Goal: Task Accomplishment & Management: Use online tool/utility

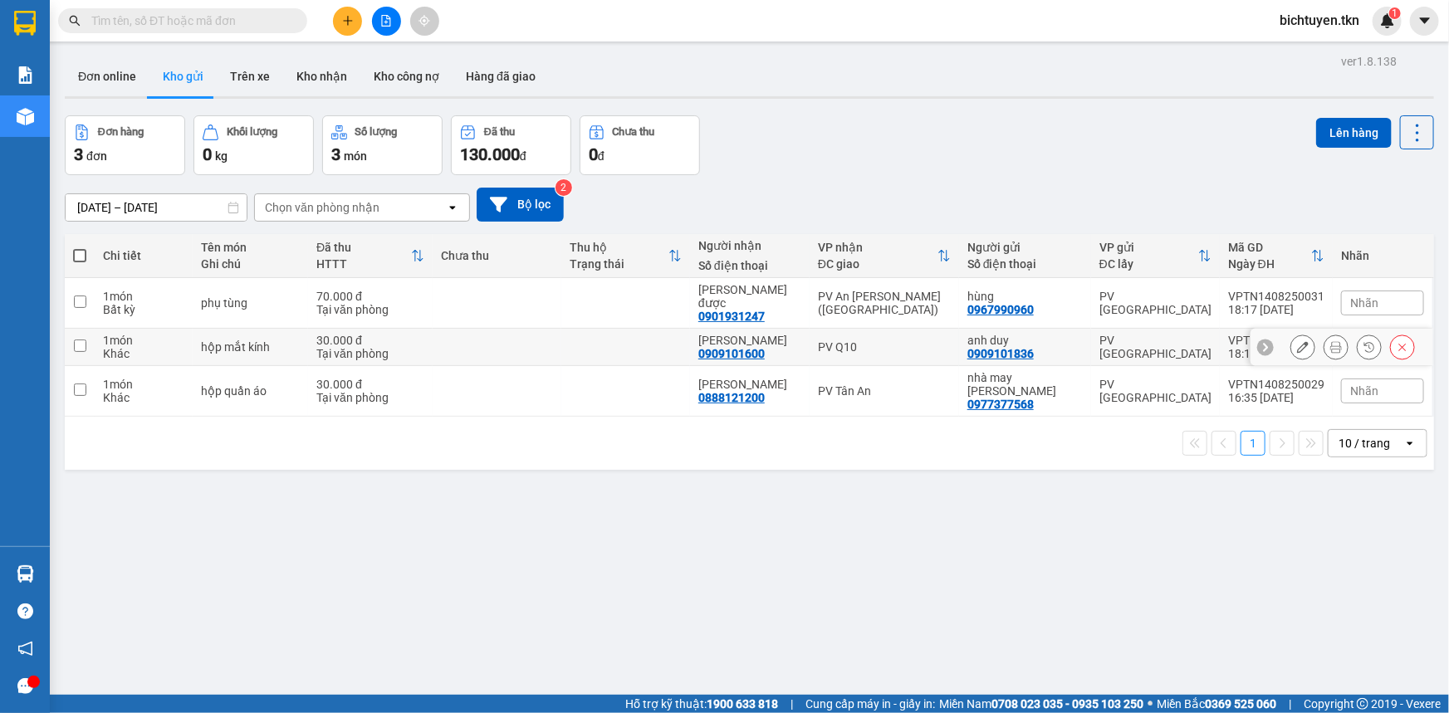
click at [608, 329] on td at bounding box center [625, 347] width 129 height 37
checkbox input "true"
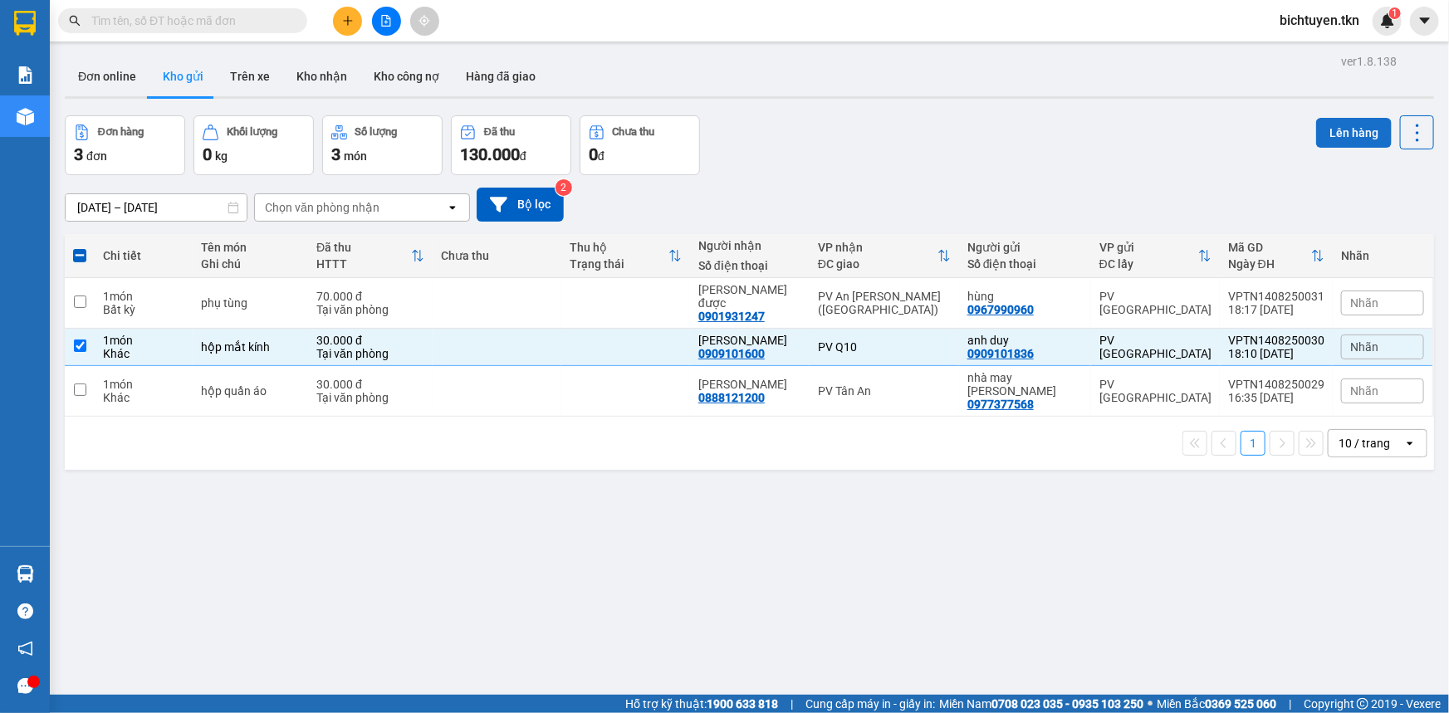
click at [1366, 139] on button "Lên hàng" at bounding box center [1354, 133] width 76 height 30
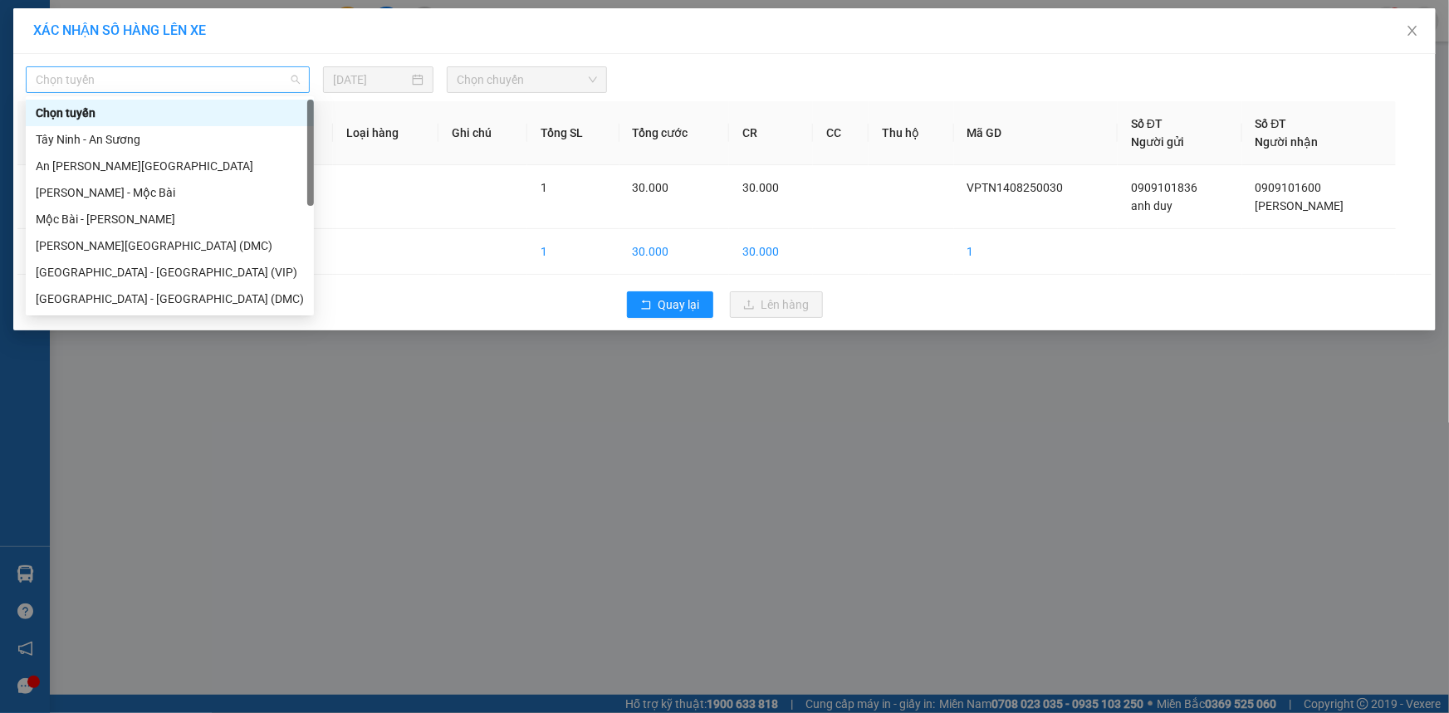
click at [240, 80] on span "Chọn tuyến" at bounding box center [168, 79] width 264 height 25
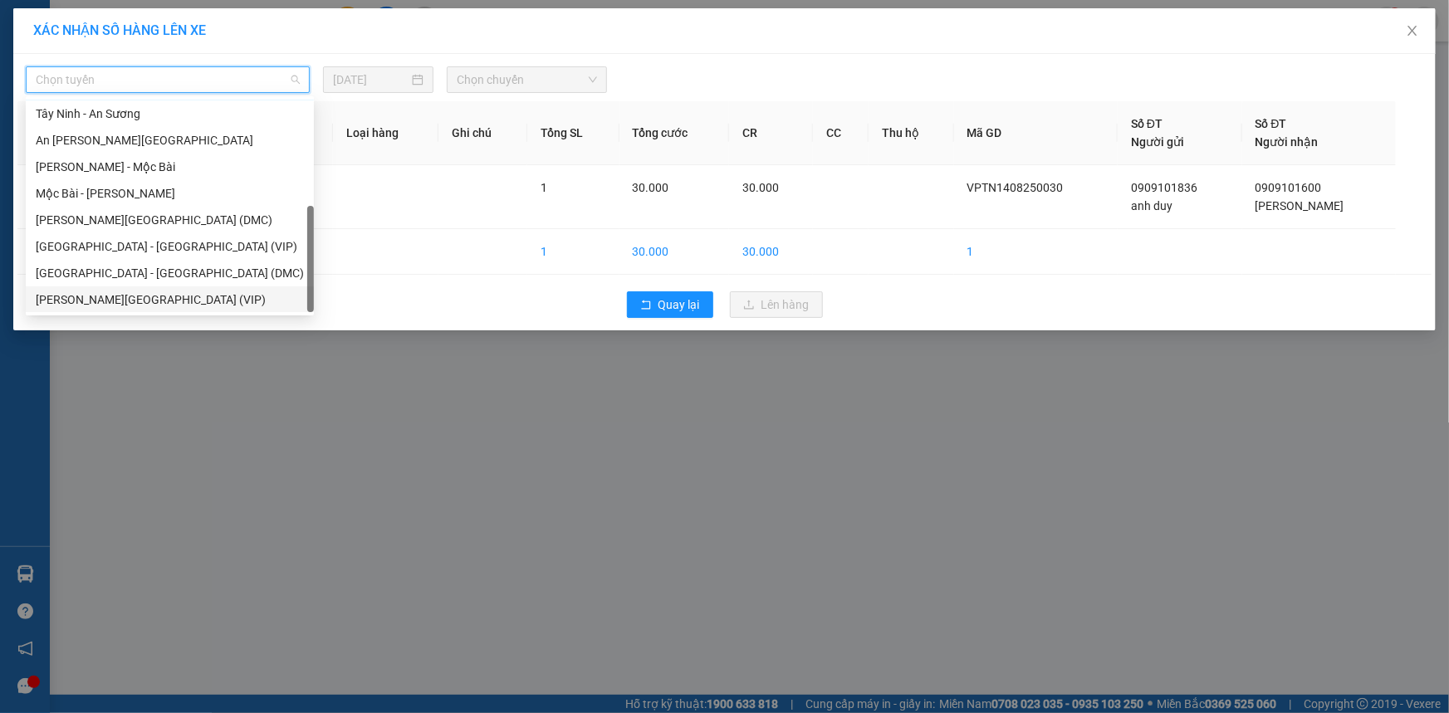
click at [193, 291] on div "[PERSON_NAME][GEOGRAPHIC_DATA] (VIP)" at bounding box center [170, 300] width 268 height 18
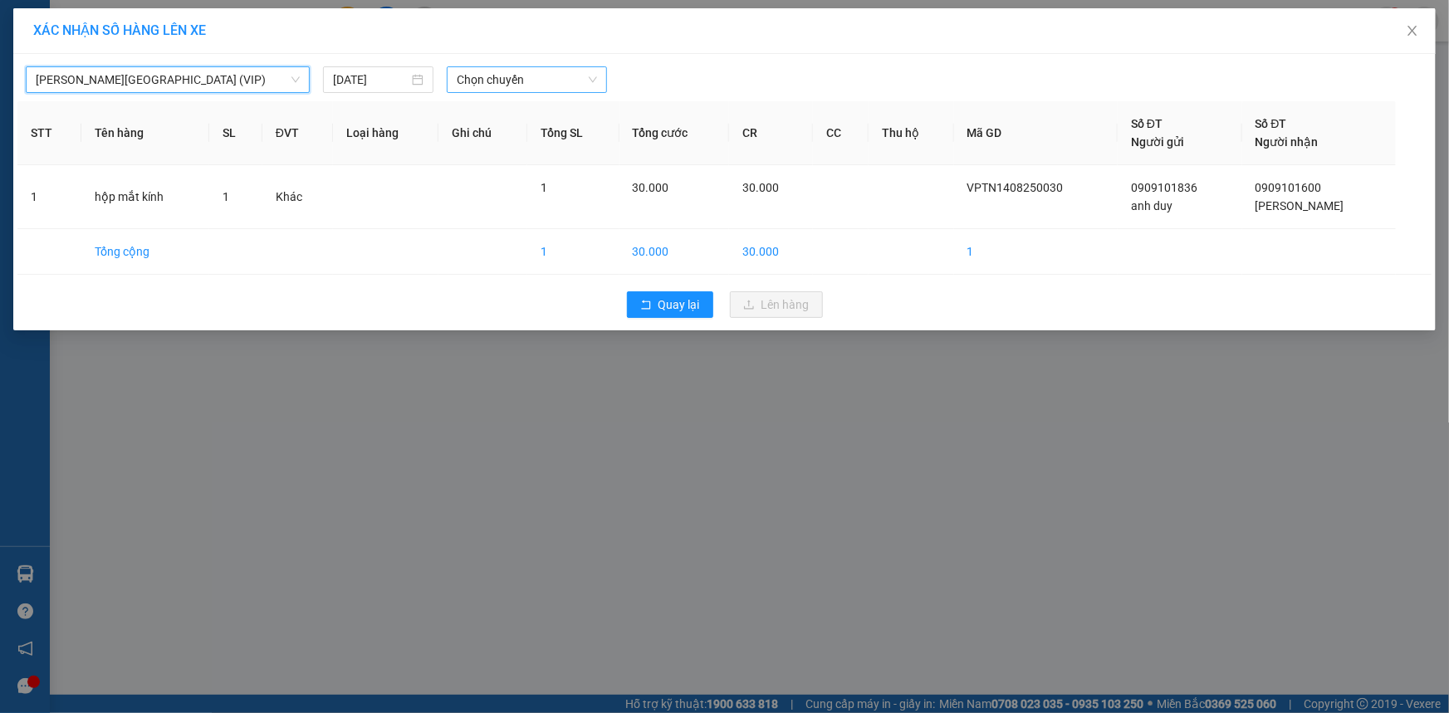
click at [482, 86] on span "Chọn chuyến" at bounding box center [527, 79] width 140 height 25
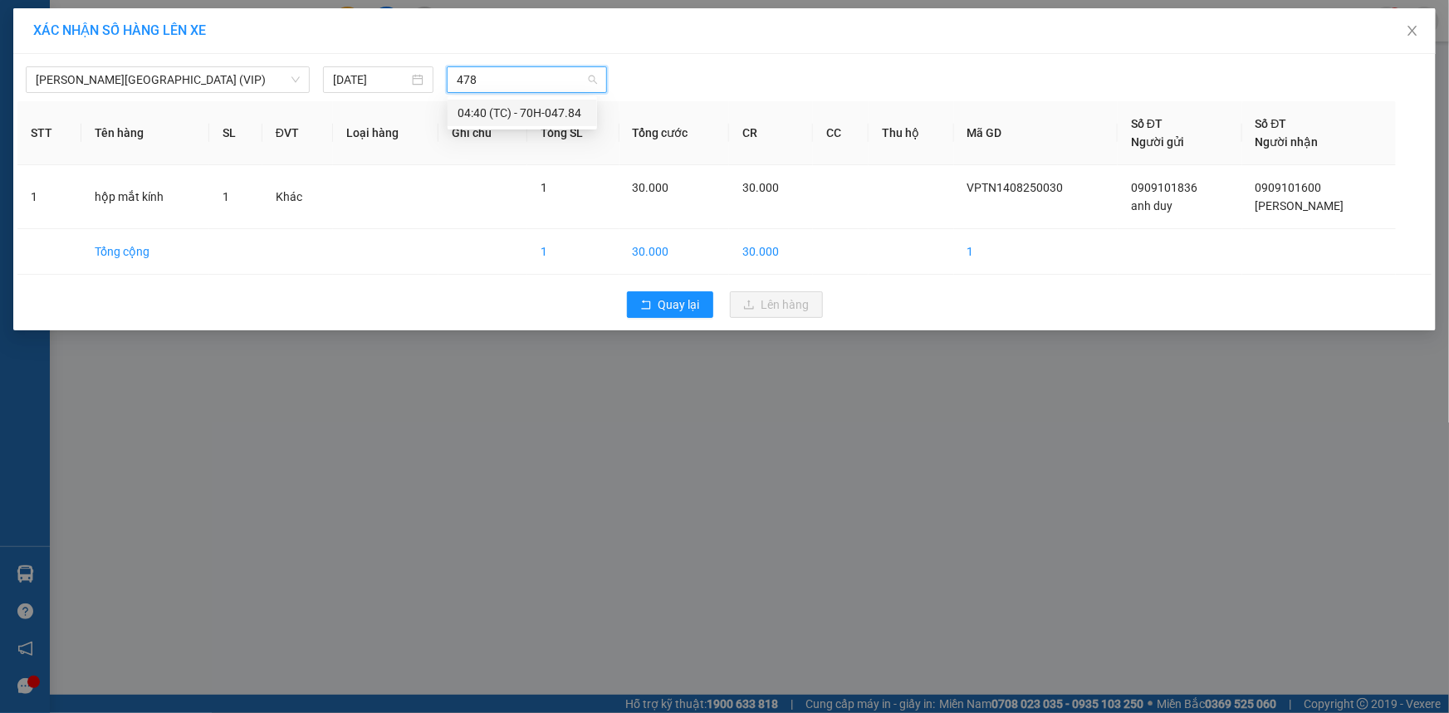
type input "4784"
click at [505, 108] on div "04:40 (TC) - 70H-047.84" at bounding box center [523, 113] width 130 height 18
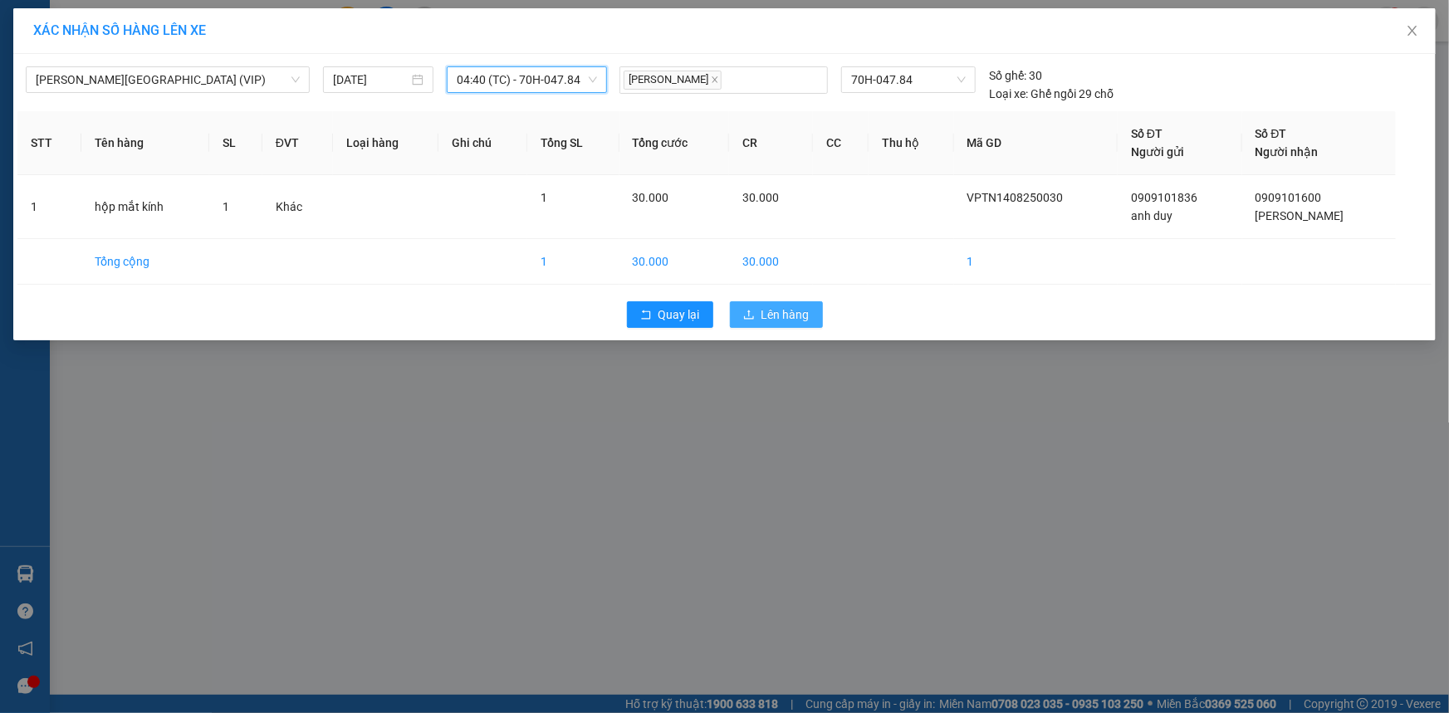
click at [801, 317] on span "Lên hàng" at bounding box center [786, 315] width 48 height 18
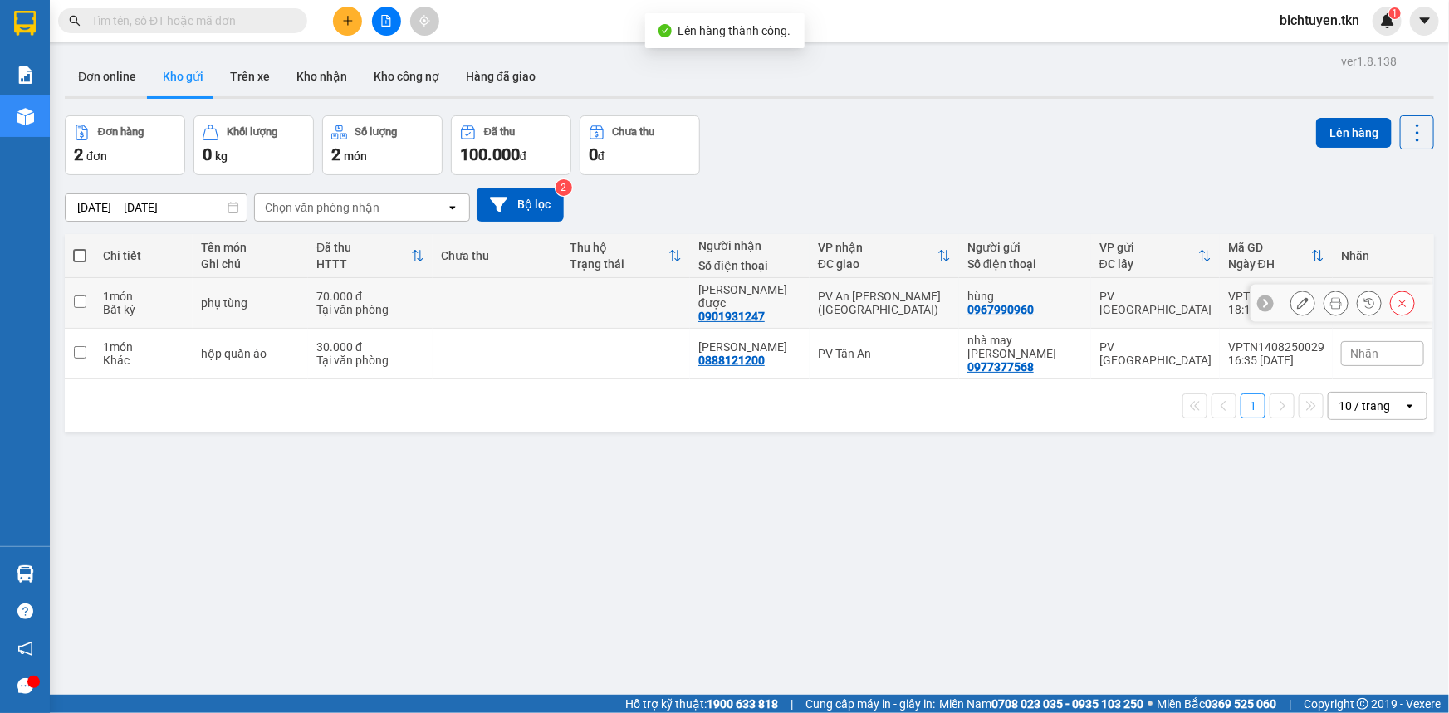
click at [828, 310] on div "PV An [PERSON_NAME] ([GEOGRAPHIC_DATA])" at bounding box center [884, 303] width 133 height 27
checkbox input "true"
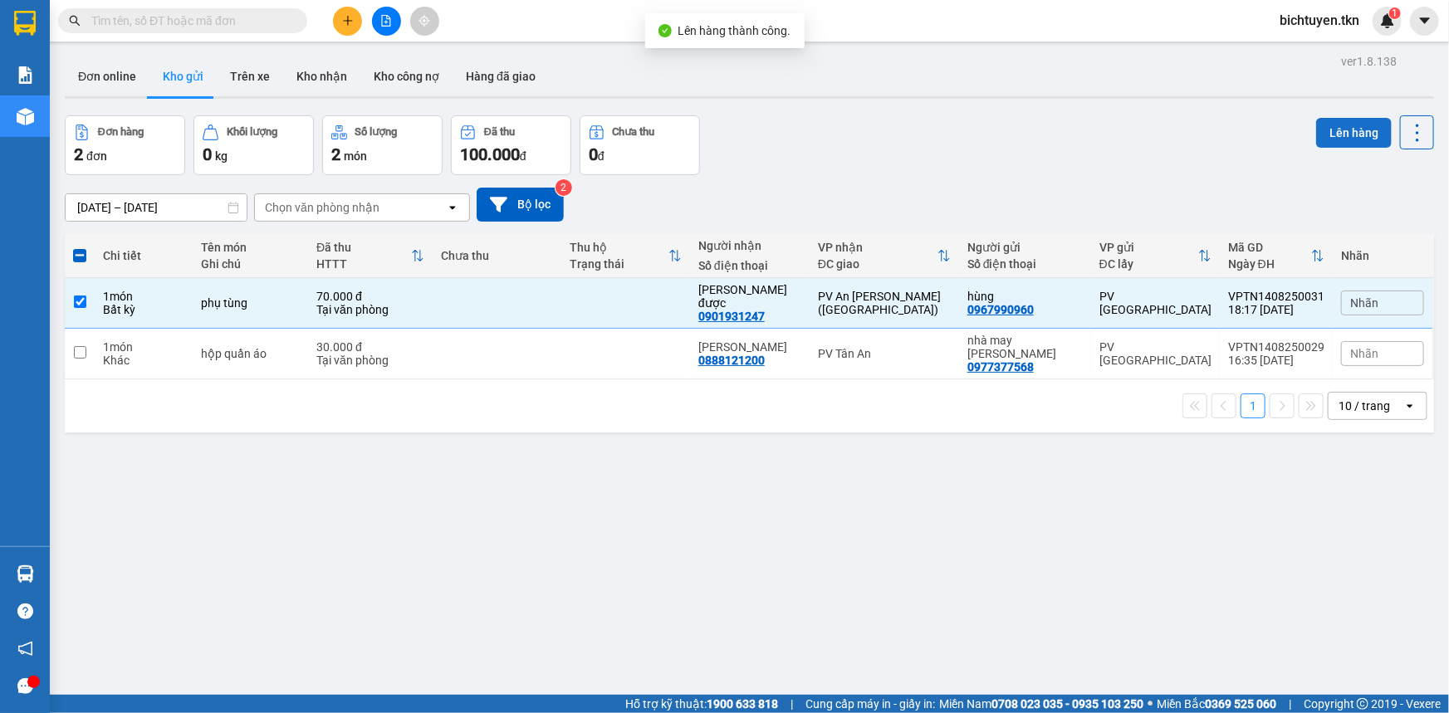
click at [1321, 126] on button "Lên hàng" at bounding box center [1354, 133] width 76 height 30
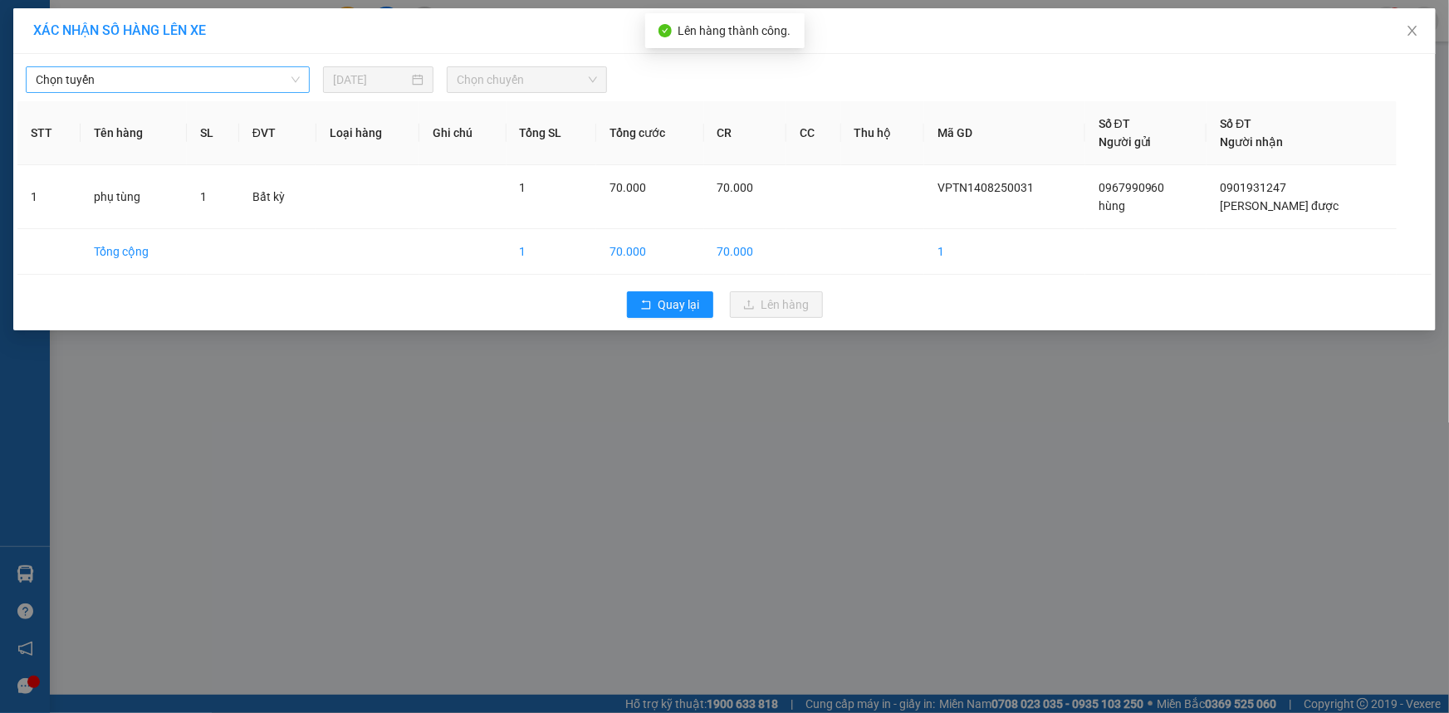
click at [164, 67] on span "Chọn tuyến" at bounding box center [168, 79] width 264 height 25
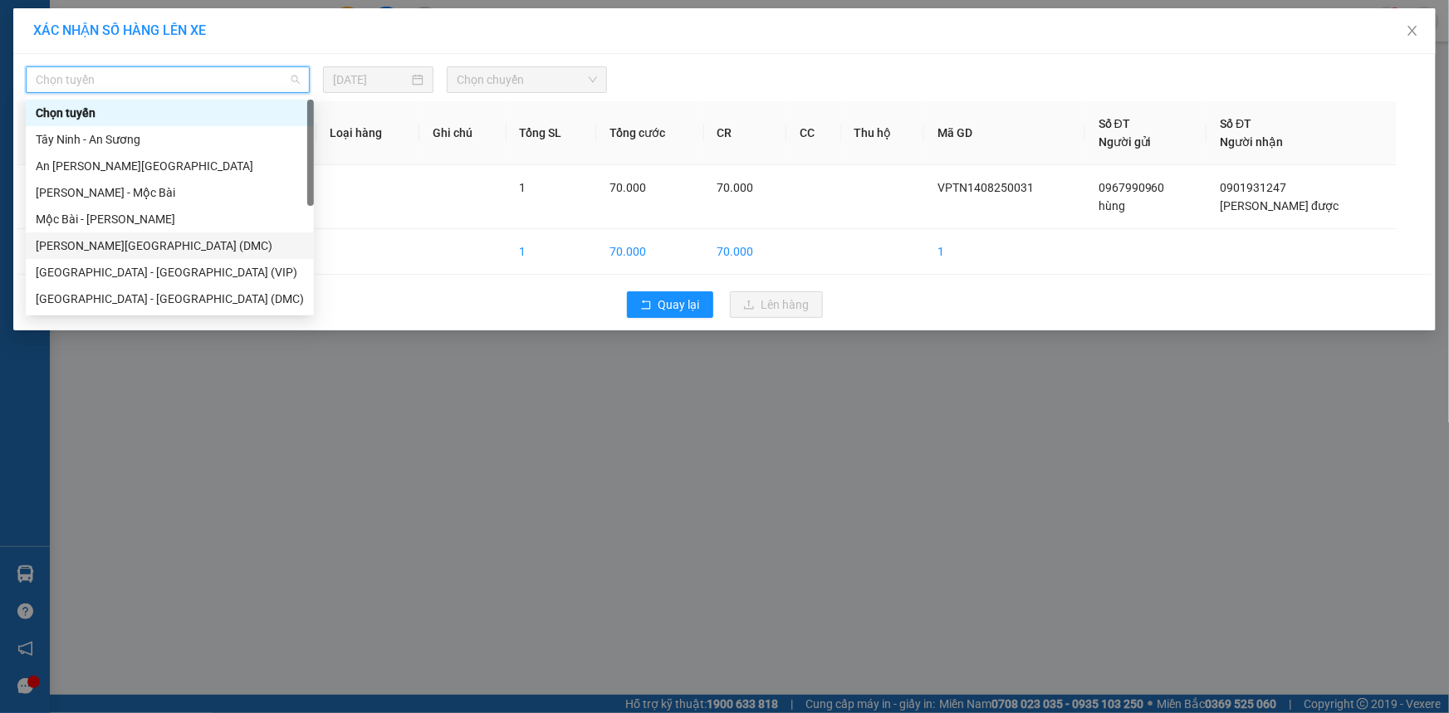
click at [193, 238] on div "[PERSON_NAME][GEOGRAPHIC_DATA] (DMC)" at bounding box center [170, 246] width 268 height 18
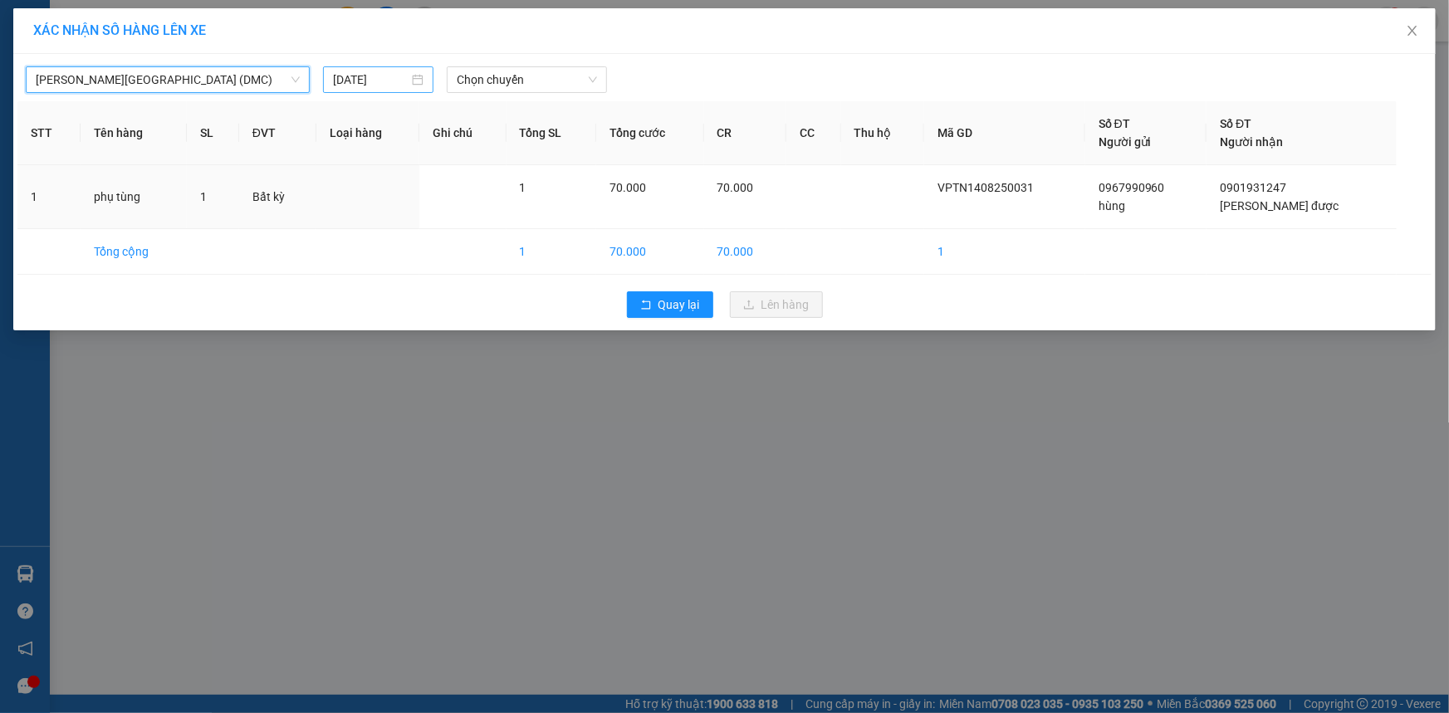
click at [424, 80] on div "[DATE]" at bounding box center [378, 79] width 110 height 27
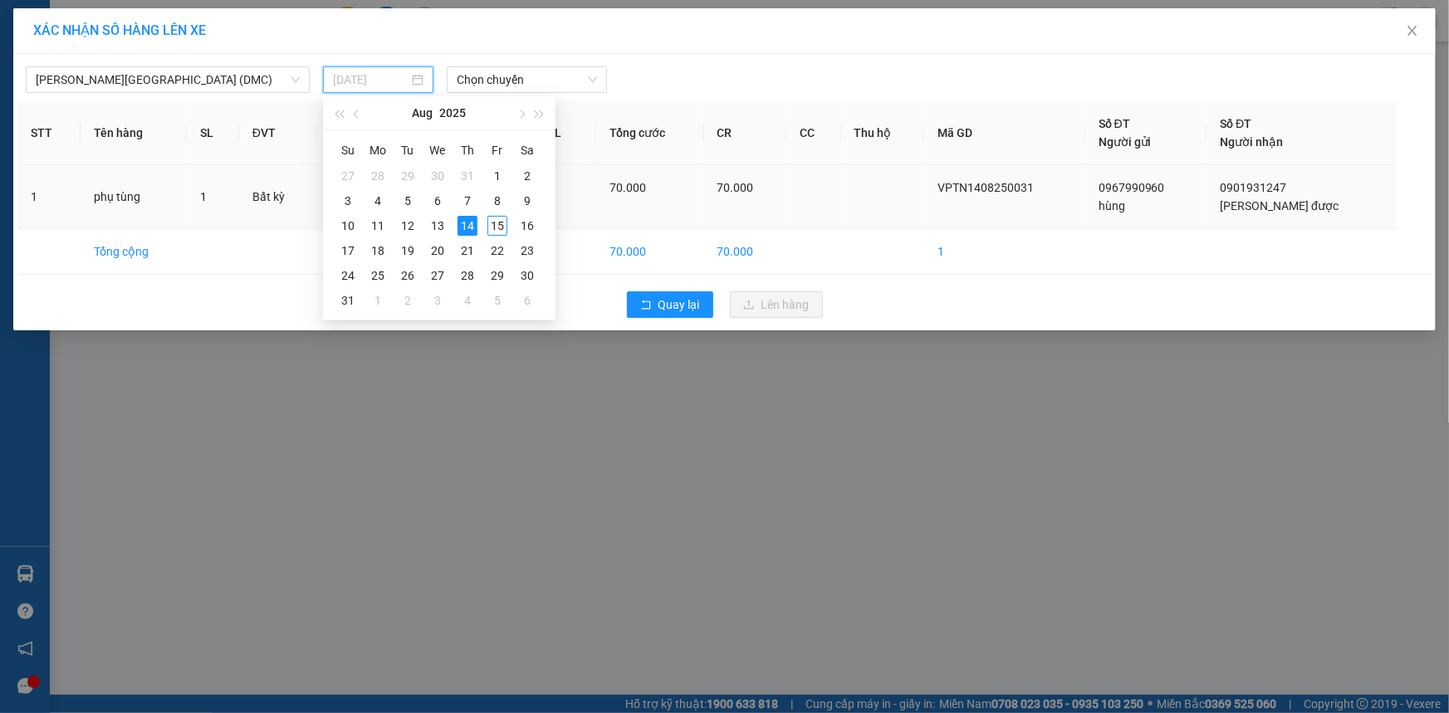
click at [497, 220] on div "15" at bounding box center [497, 226] width 20 height 20
type input "[DATE]"
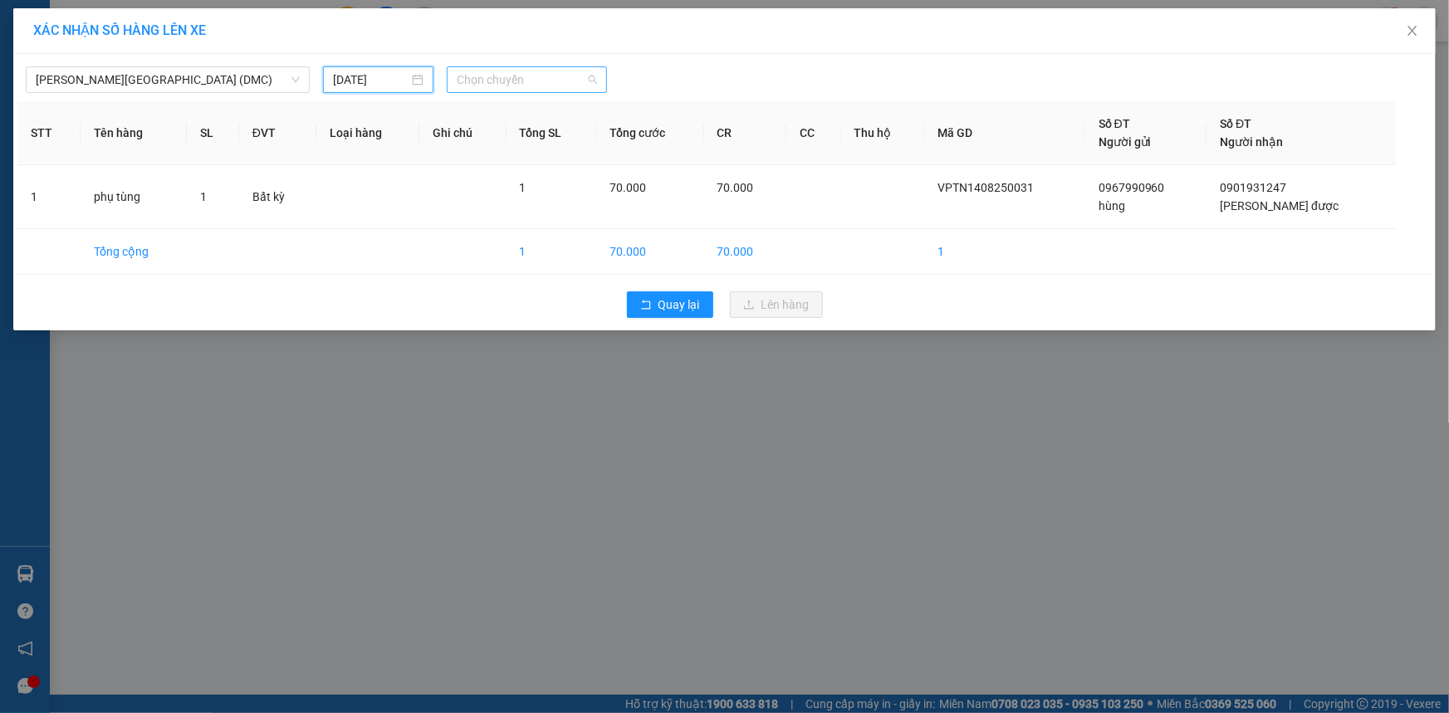
click at [494, 87] on span "Chọn chuyến" at bounding box center [527, 79] width 140 height 25
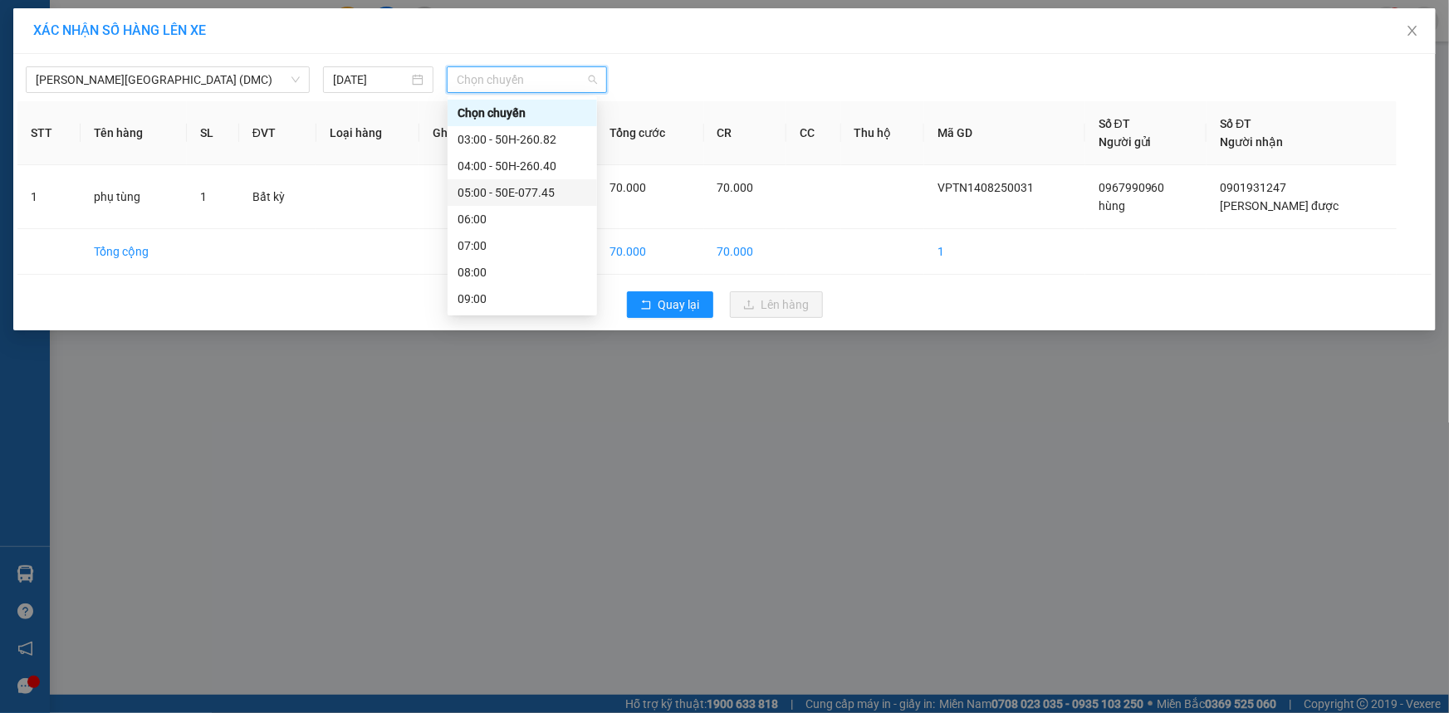
click at [541, 184] on div "05:00 - 50E-077.45" at bounding box center [523, 193] width 130 height 18
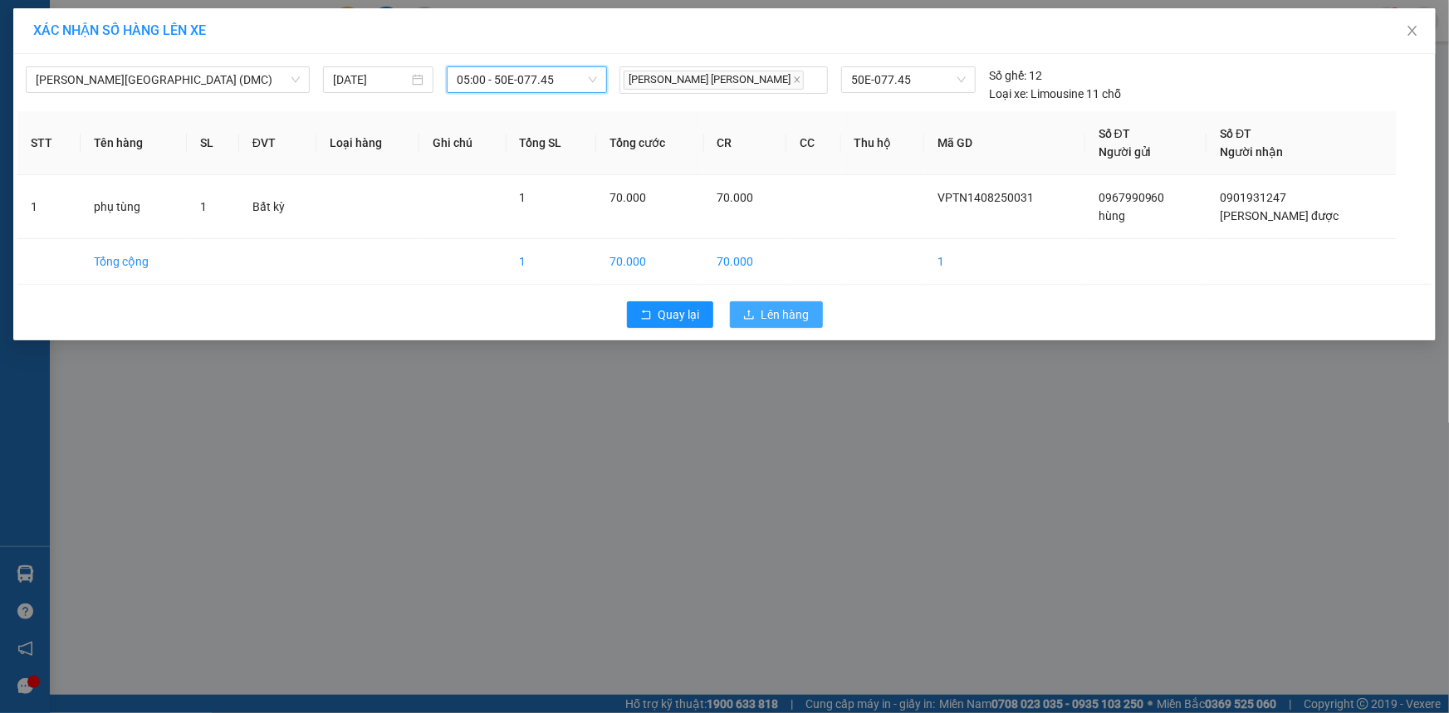
click at [740, 303] on button "Lên hàng" at bounding box center [776, 314] width 93 height 27
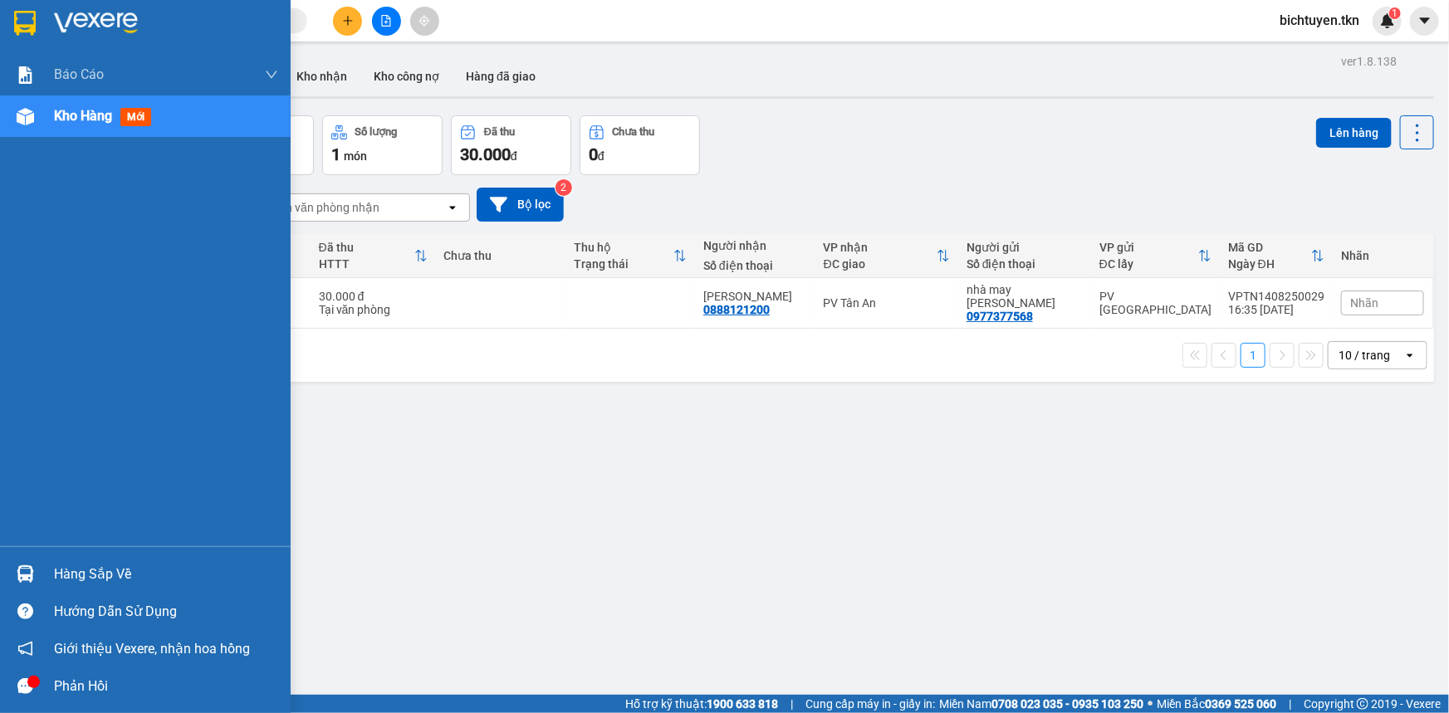
click at [17, 575] on img at bounding box center [25, 574] width 17 height 17
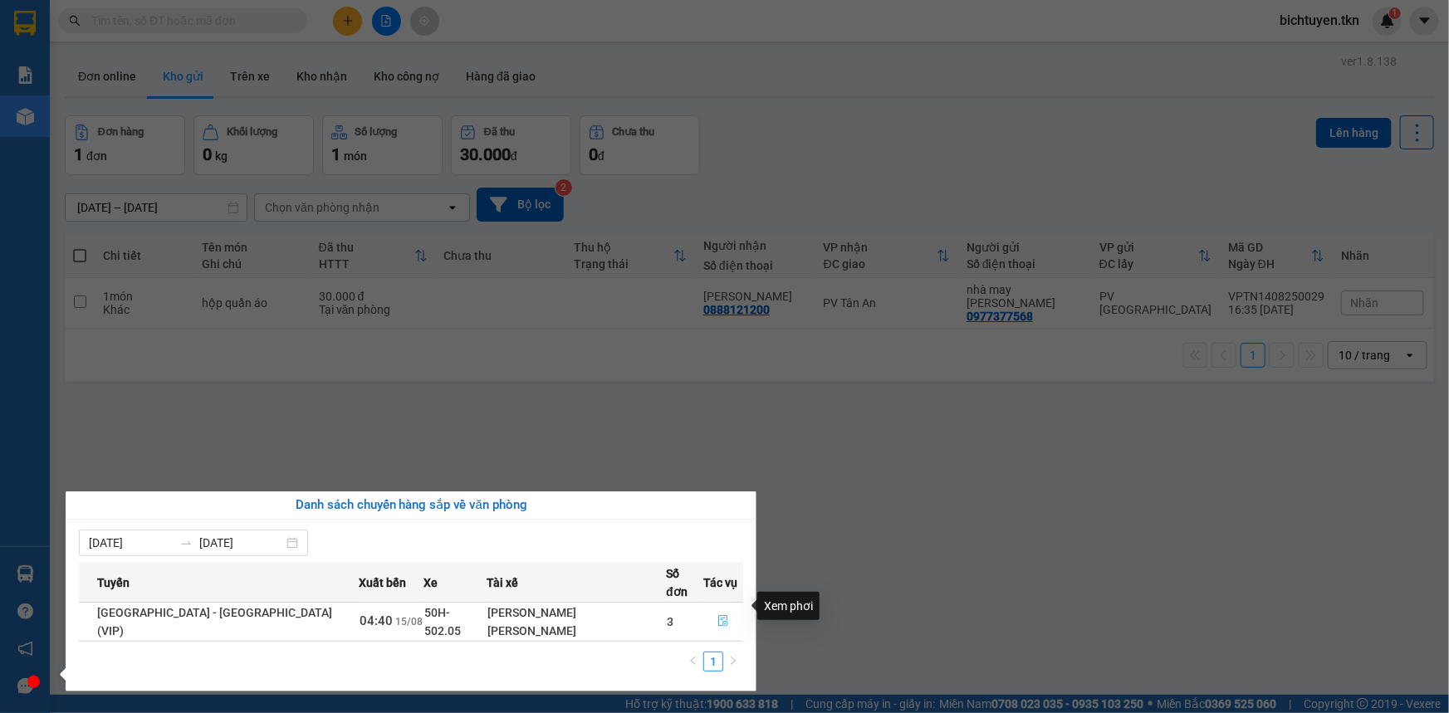
click at [718, 615] on icon "file-done" at bounding box center [724, 621] width 12 height 12
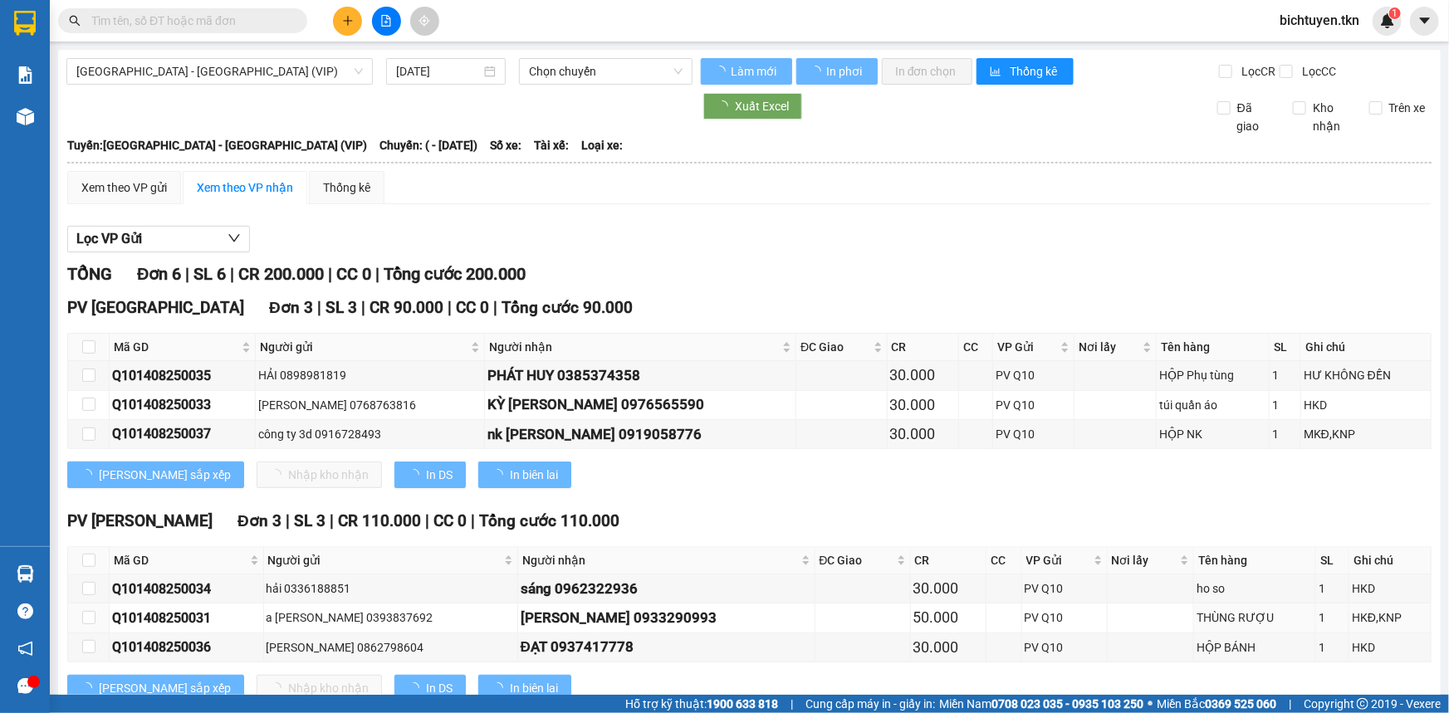
type input "[DATE]"
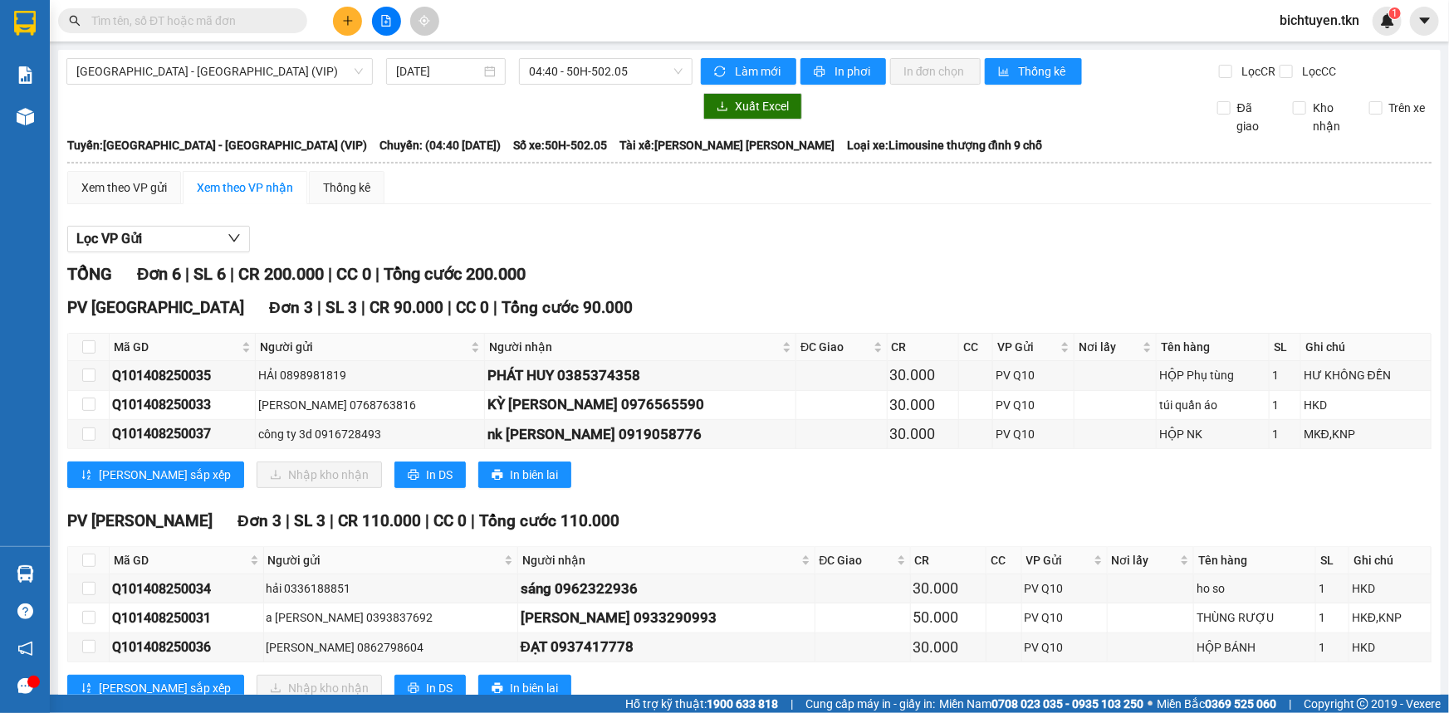
click at [760, 265] on div "[PERSON_NAME] 6 | SL 6 | CR 200.000 | CC 0 | [PERSON_NAME] 200.000" at bounding box center [749, 275] width 1364 height 26
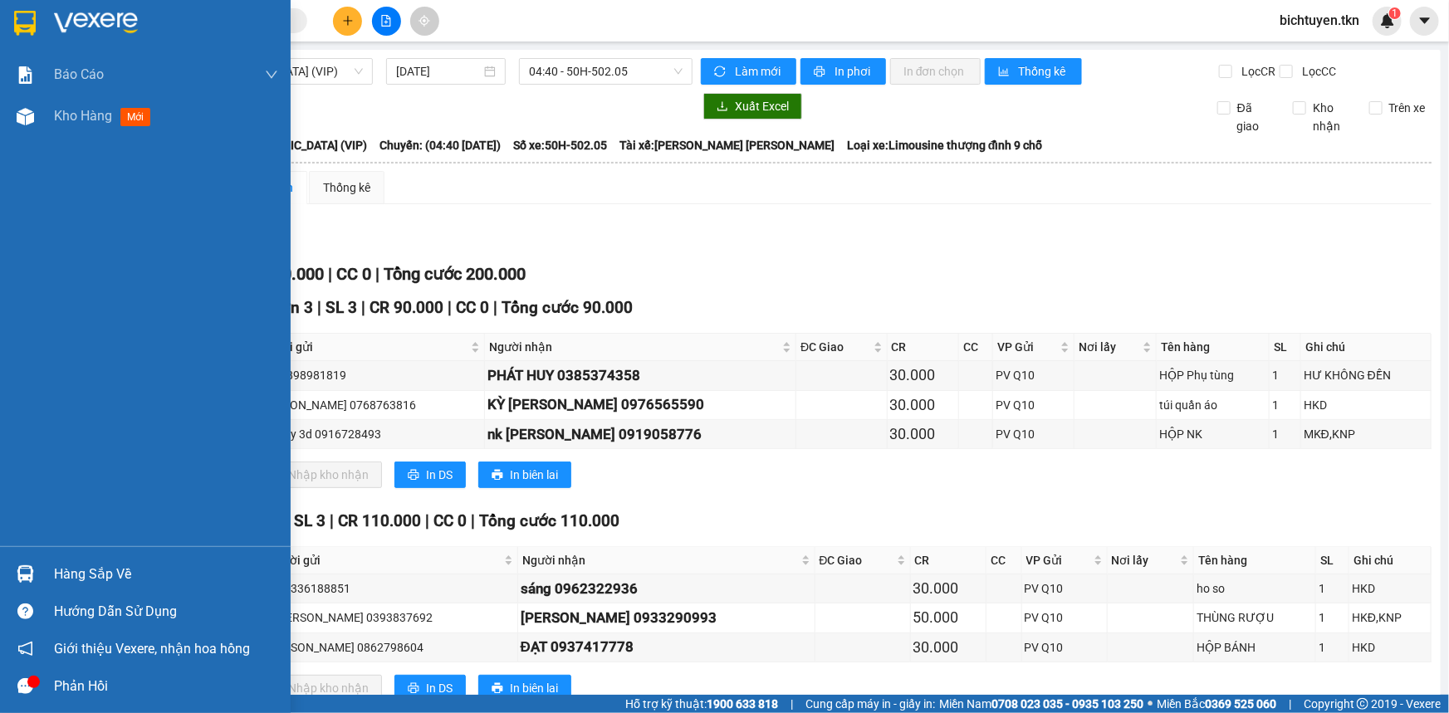
click at [20, 576] on img at bounding box center [25, 574] width 17 height 17
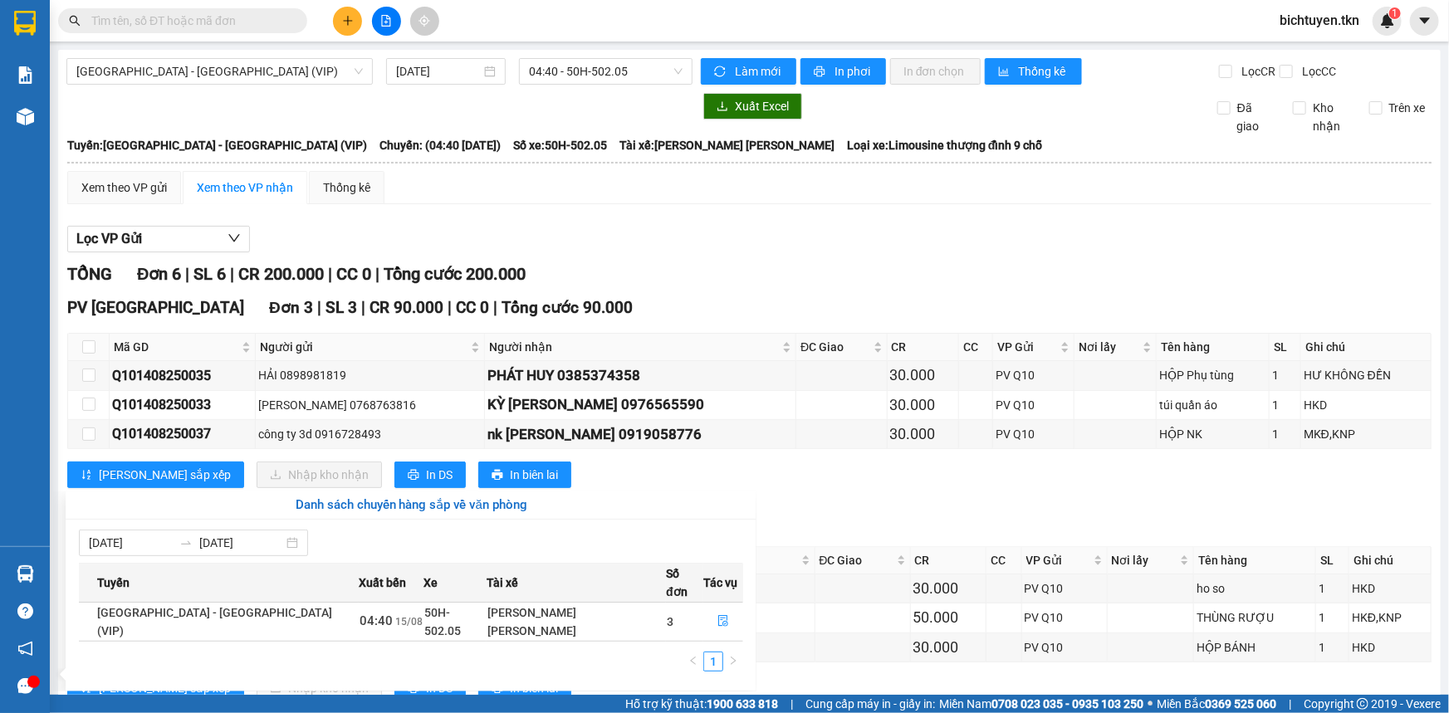
click at [652, 306] on section "Kết quả [PERSON_NAME] ( 0 ) Bộ lọc No Data bichtuyen.tkn 1 [PERSON_NAME] [PERSO…" at bounding box center [724, 356] width 1449 height 713
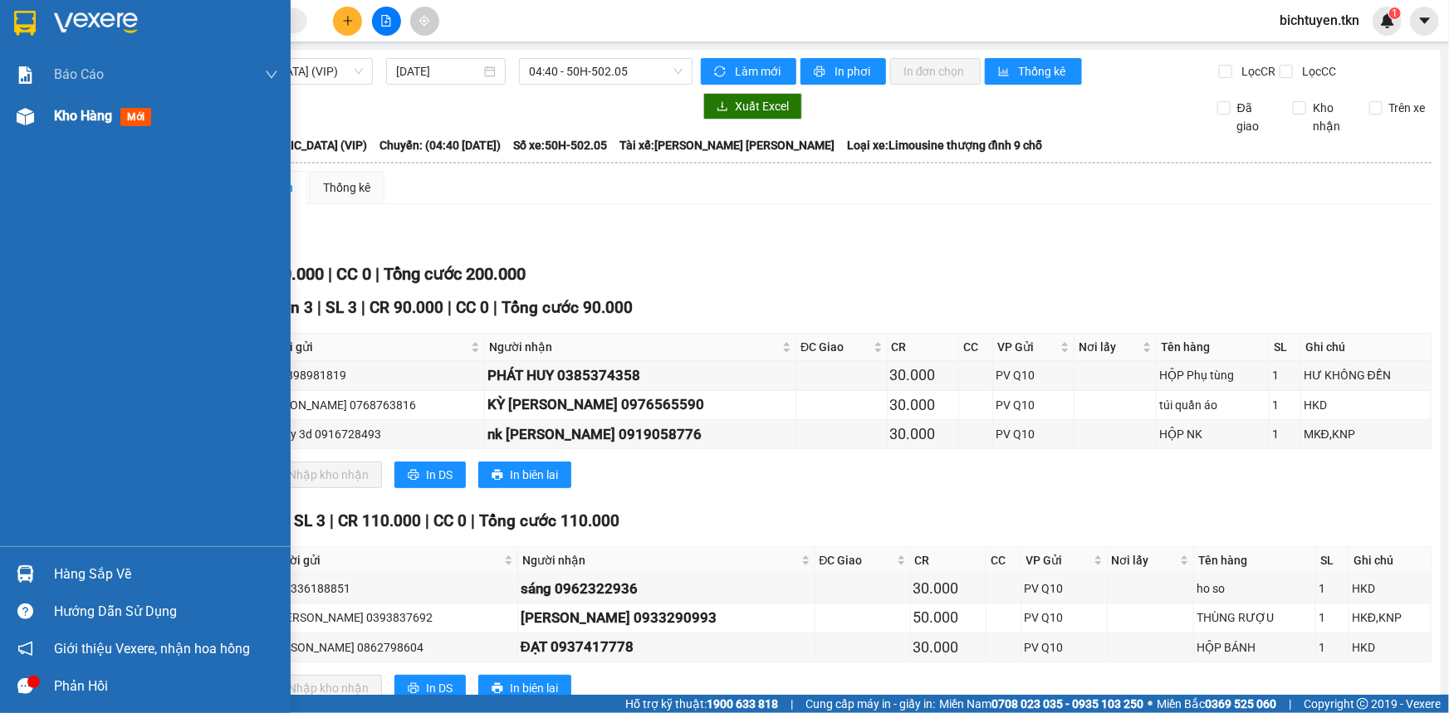
click at [43, 114] on div "Kho hàng mới" at bounding box center [145, 117] width 291 height 42
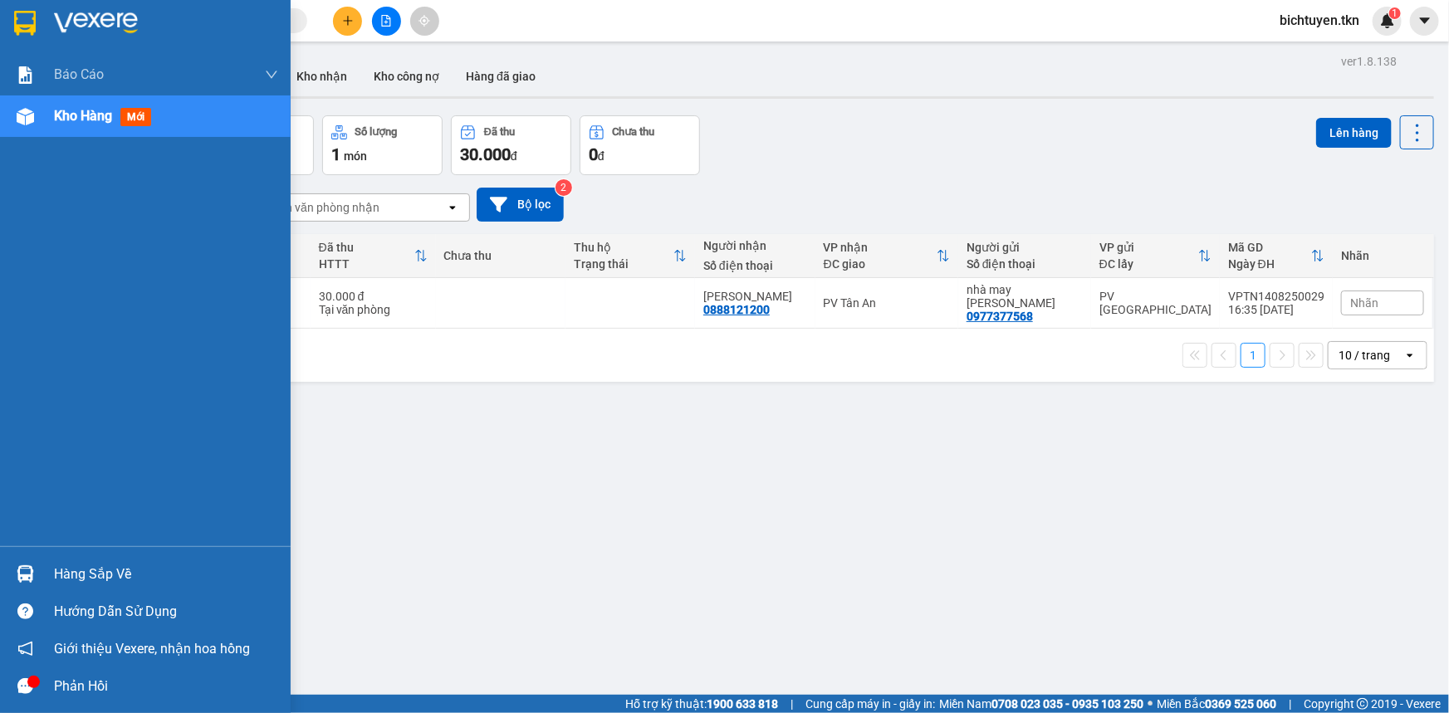
click at [26, 568] on img at bounding box center [25, 574] width 17 height 17
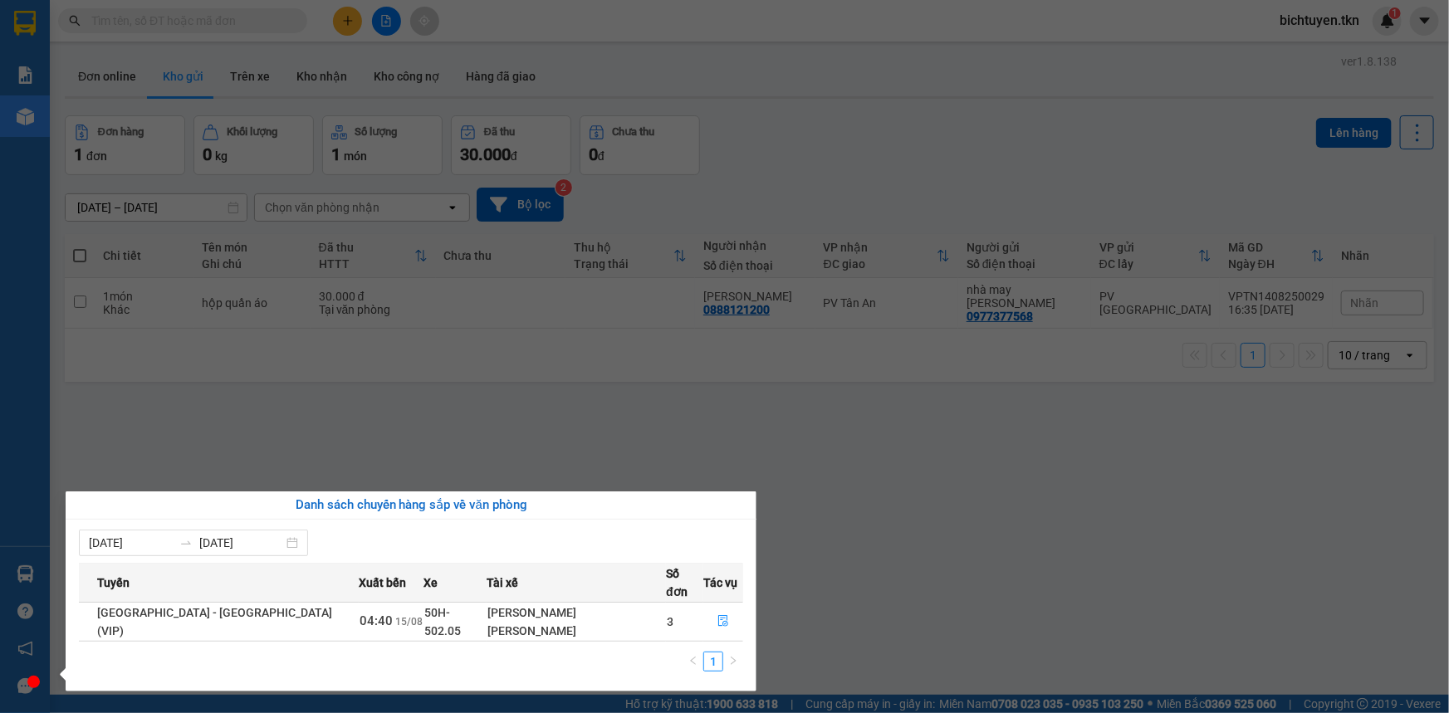
click at [698, 412] on section "Kết quả [PERSON_NAME] ( 0 ) Bộ lọc No Data bichtuyen.tkn 1 [PERSON_NAME] [PERSO…" at bounding box center [724, 356] width 1449 height 713
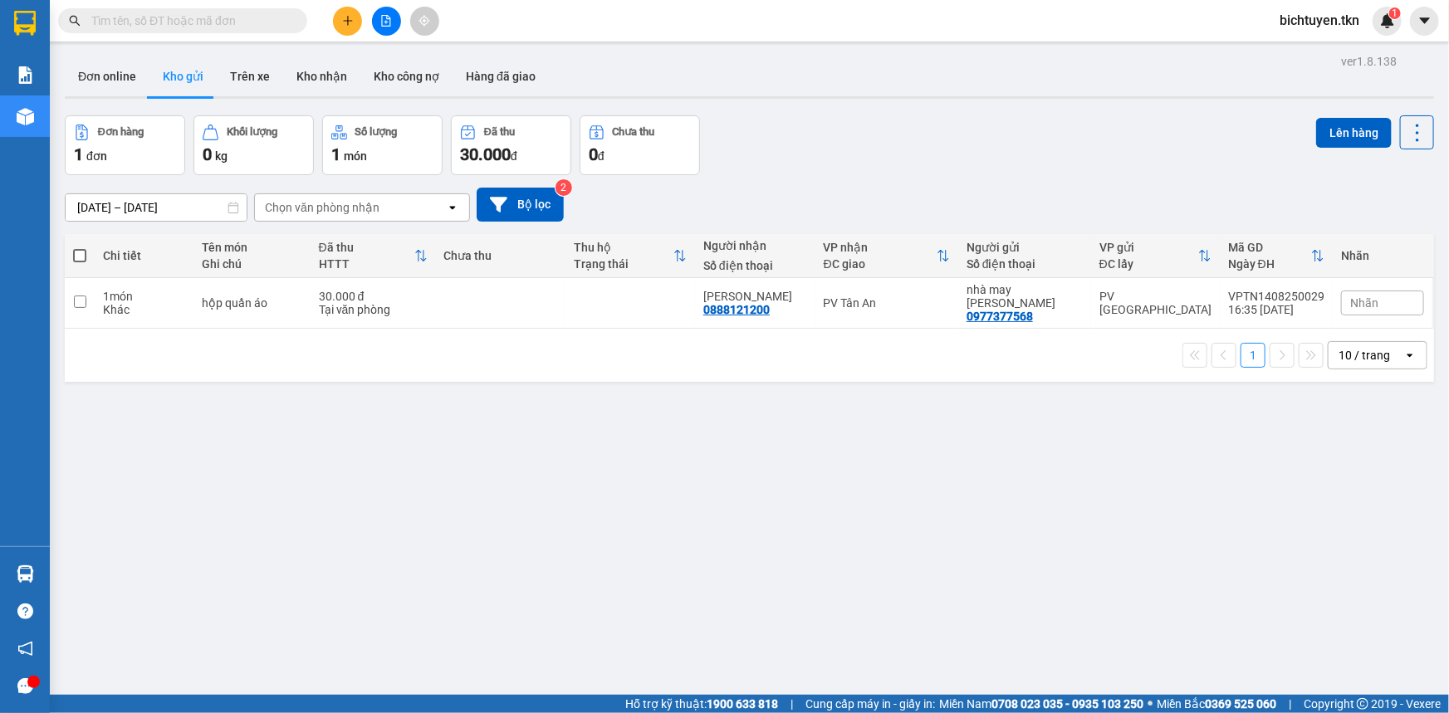
click at [881, 486] on div "ver 1.8.138 Đơn online Kho gửi Trên xe Kho [PERSON_NAME] công nợ Hàng đã [PERSO…" at bounding box center [749, 406] width 1383 height 713
click at [828, 476] on div "ver 1.8.138 Đơn online Kho gửi Trên xe Kho [PERSON_NAME] công nợ Hàng đã [PERSO…" at bounding box center [749, 406] width 1383 height 713
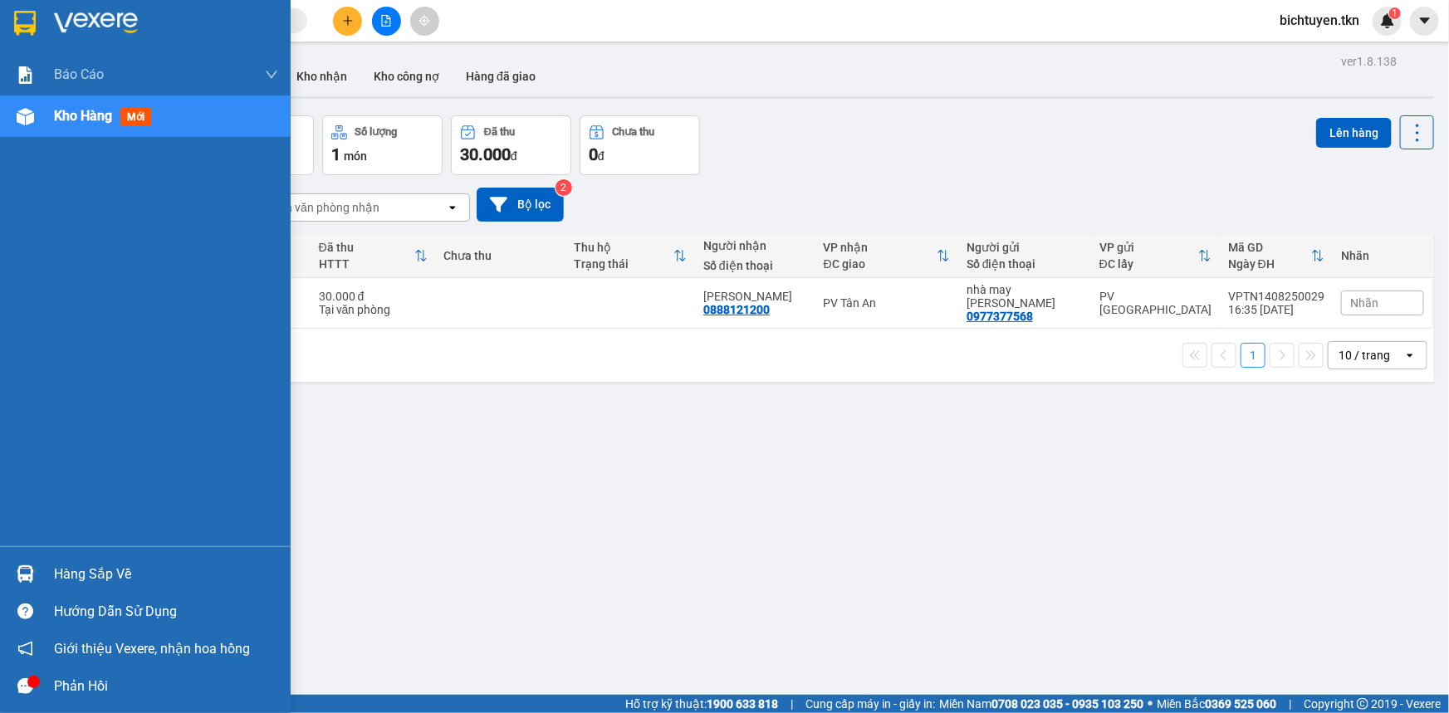
click at [43, 571] on div "Hàng sắp về" at bounding box center [145, 574] width 291 height 37
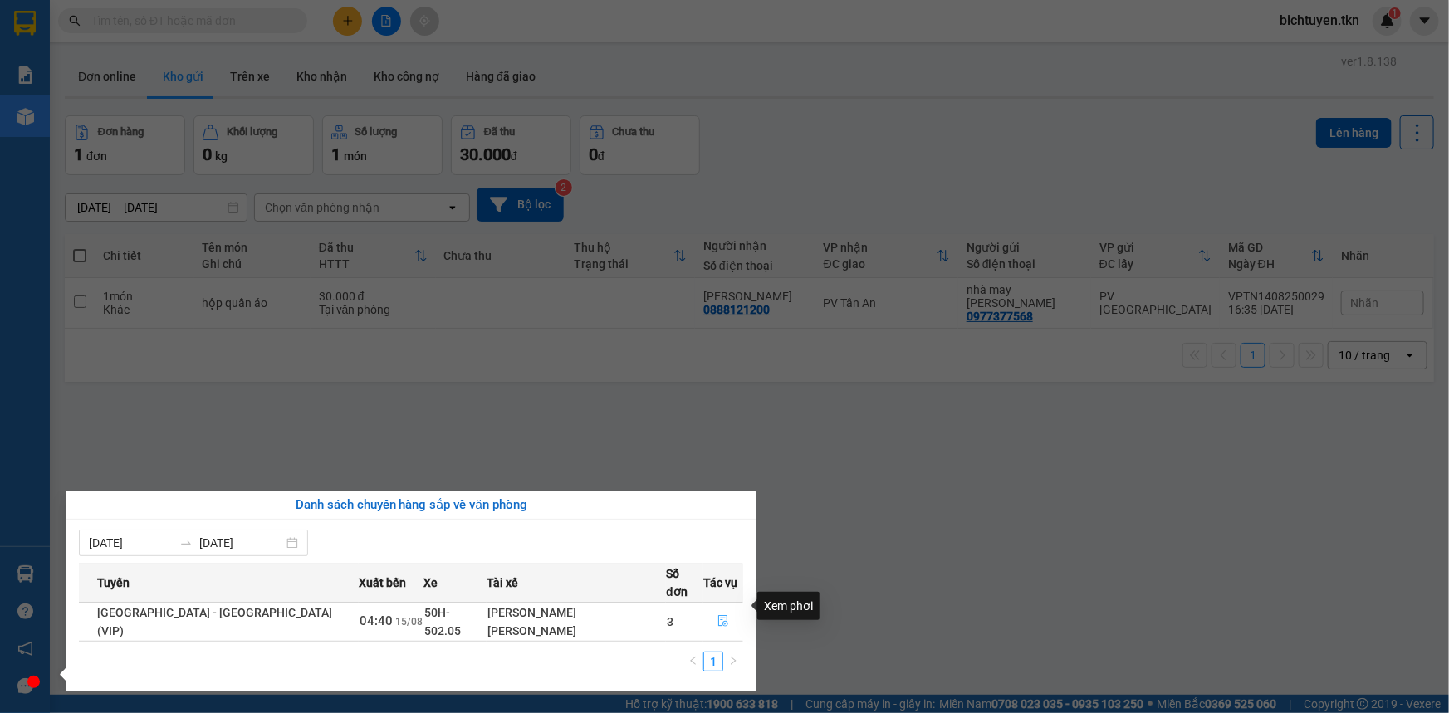
click at [726, 609] on button "button" at bounding box center [723, 622] width 38 height 27
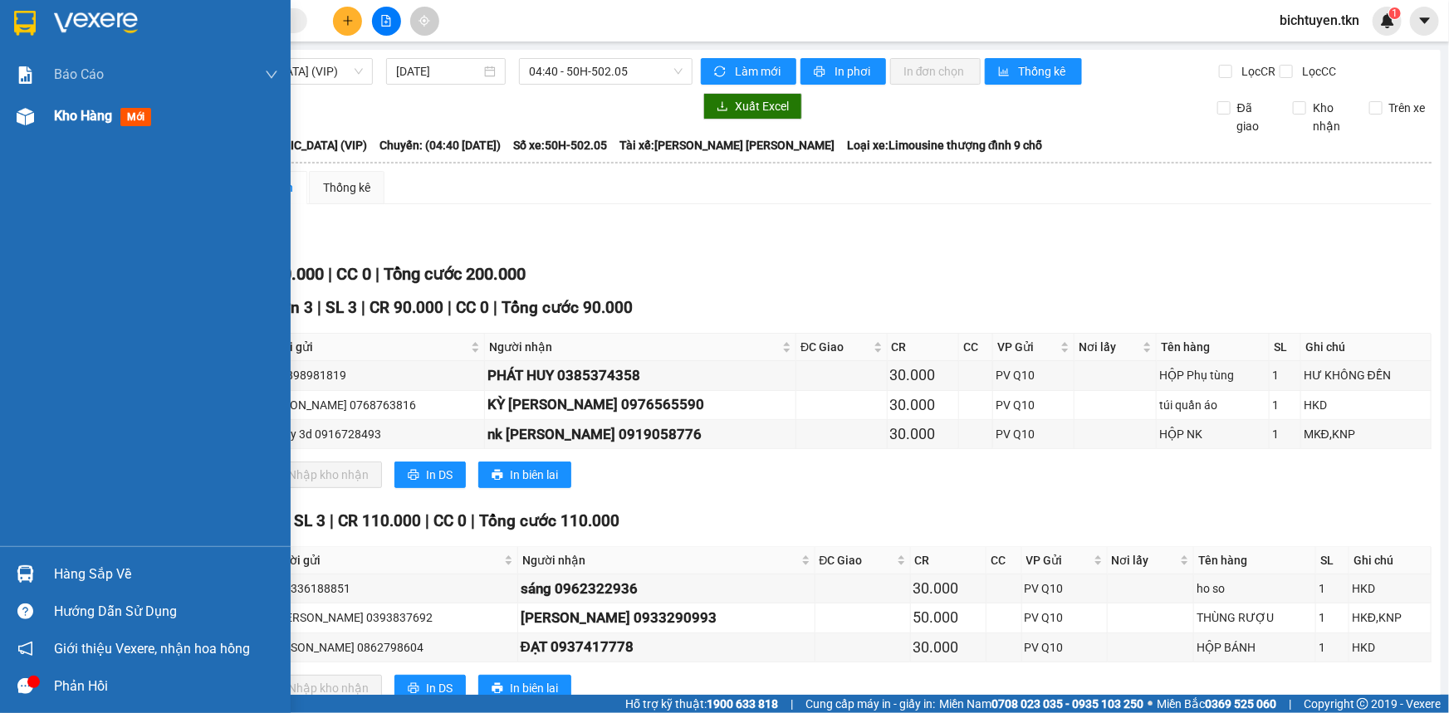
click at [37, 125] on div at bounding box center [25, 116] width 29 height 29
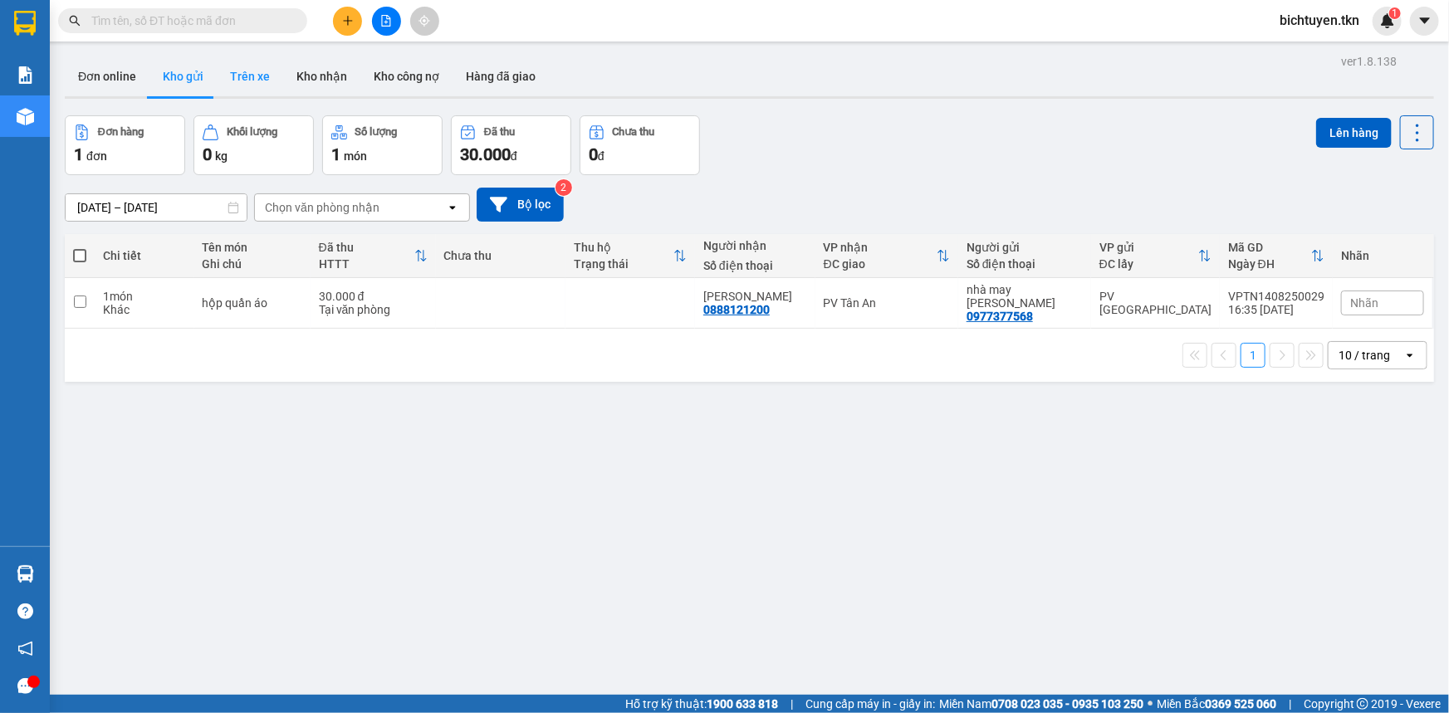
click at [236, 84] on button "Trên xe" at bounding box center [250, 76] width 66 height 40
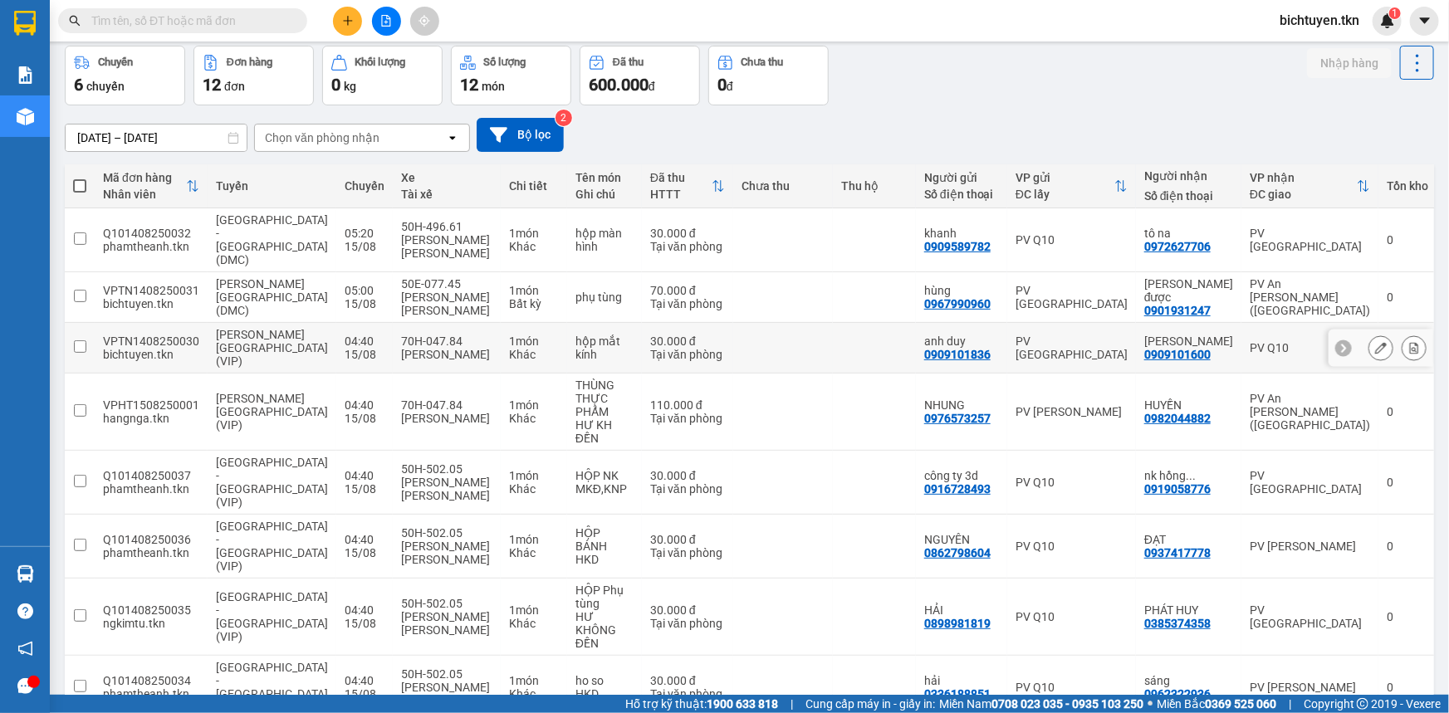
scroll to position [76, 0]
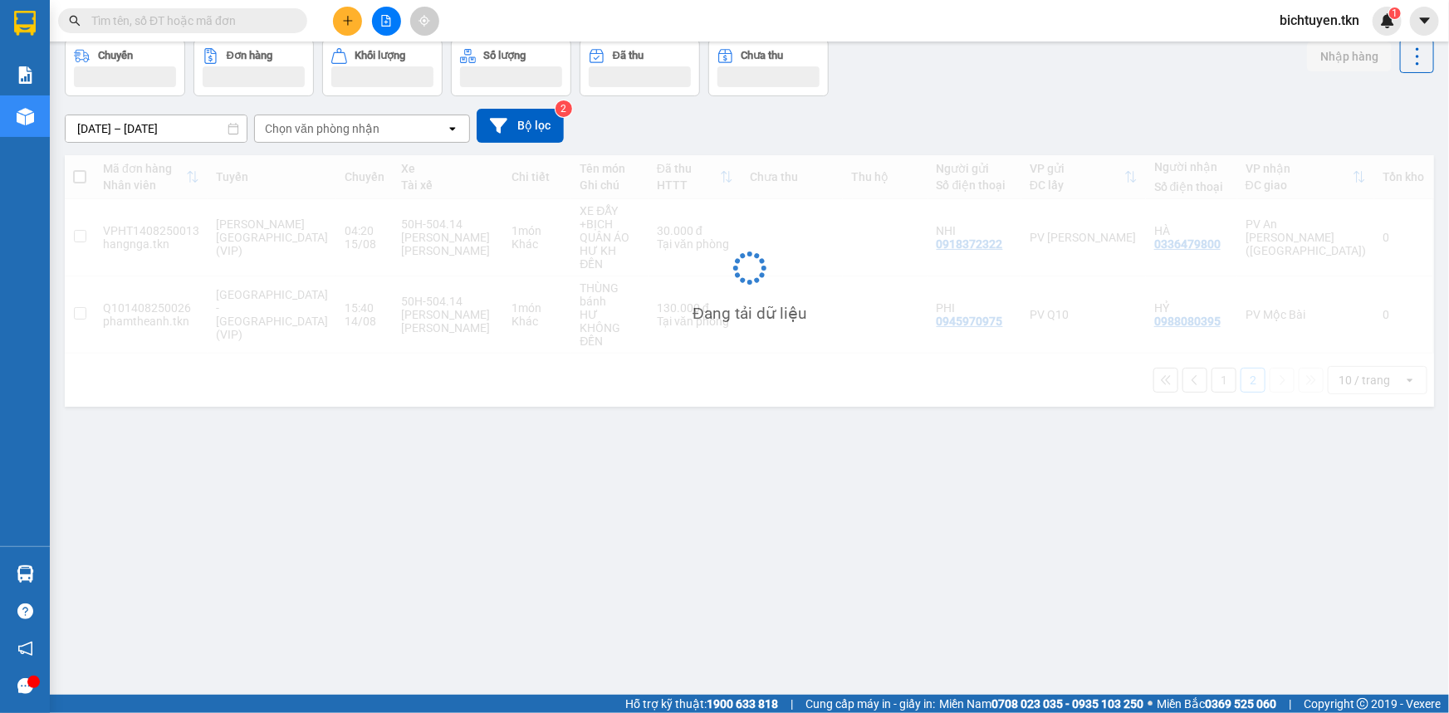
scroll to position [76, 0]
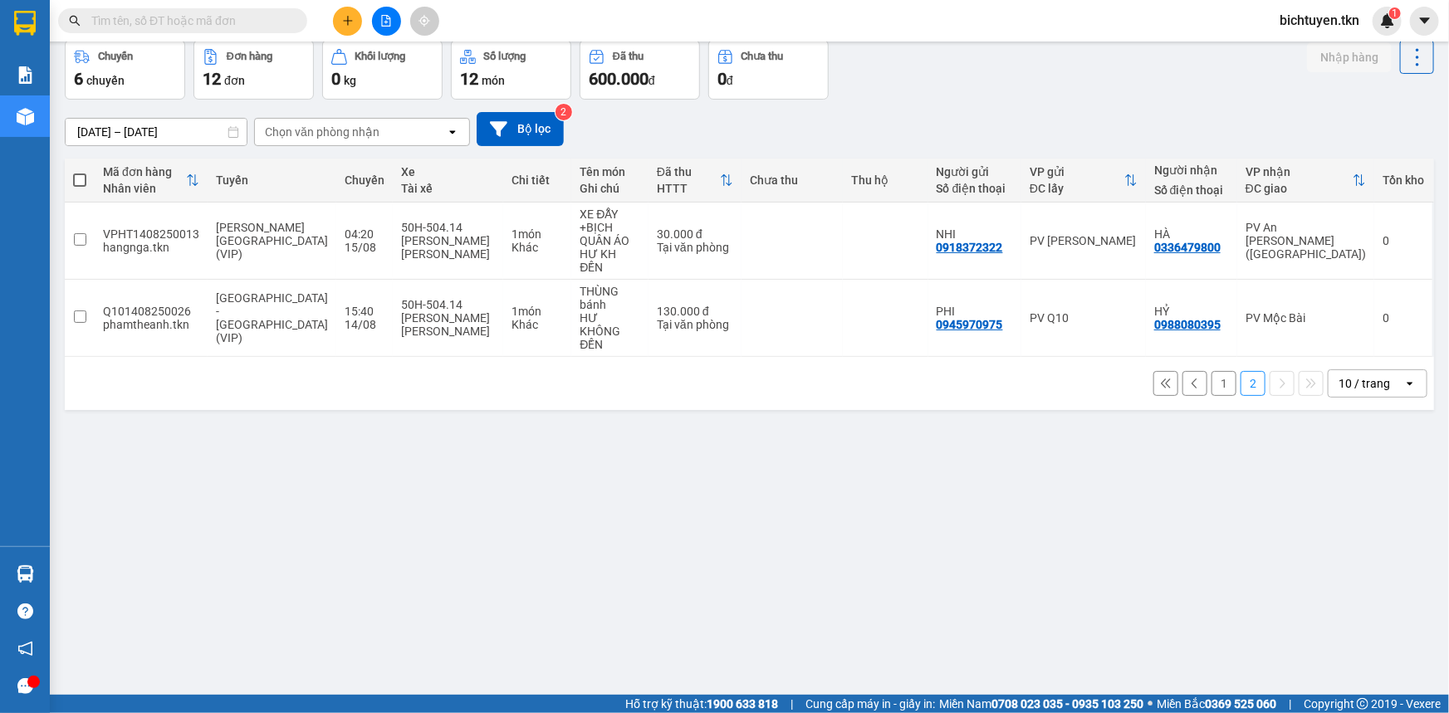
click at [1220, 371] on button "1" at bounding box center [1224, 383] width 25 height 25
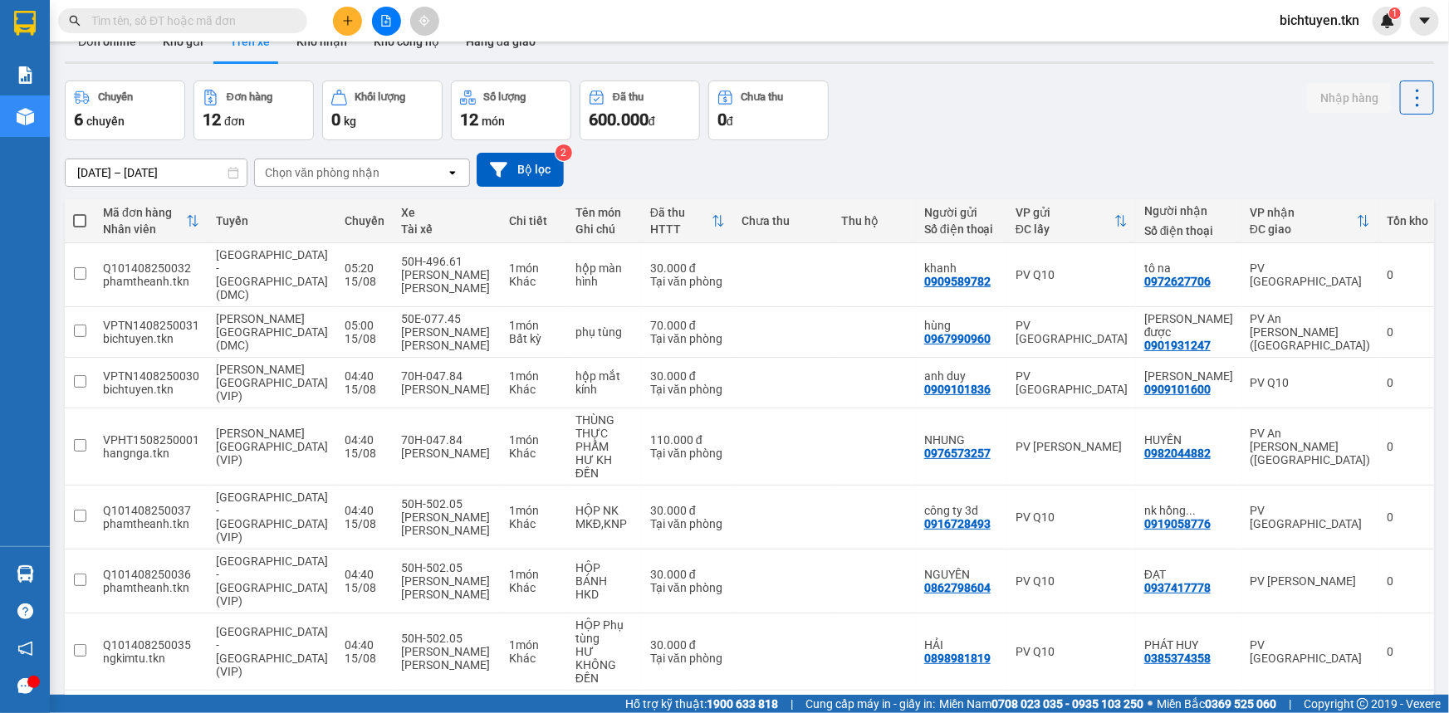
scroll to position [0, 0]
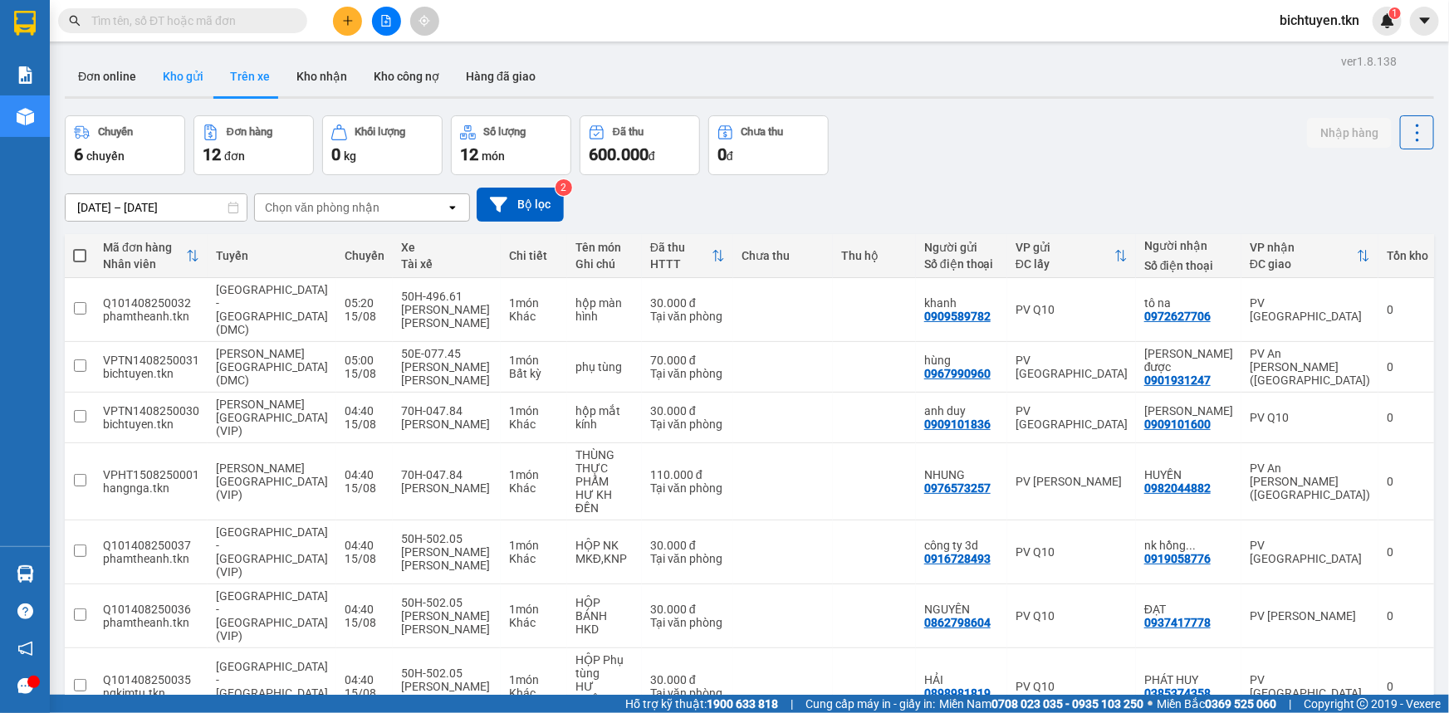
click at [179, 67] on button "Kho gửi" at bounding box center [182, 76] width 67 height 40
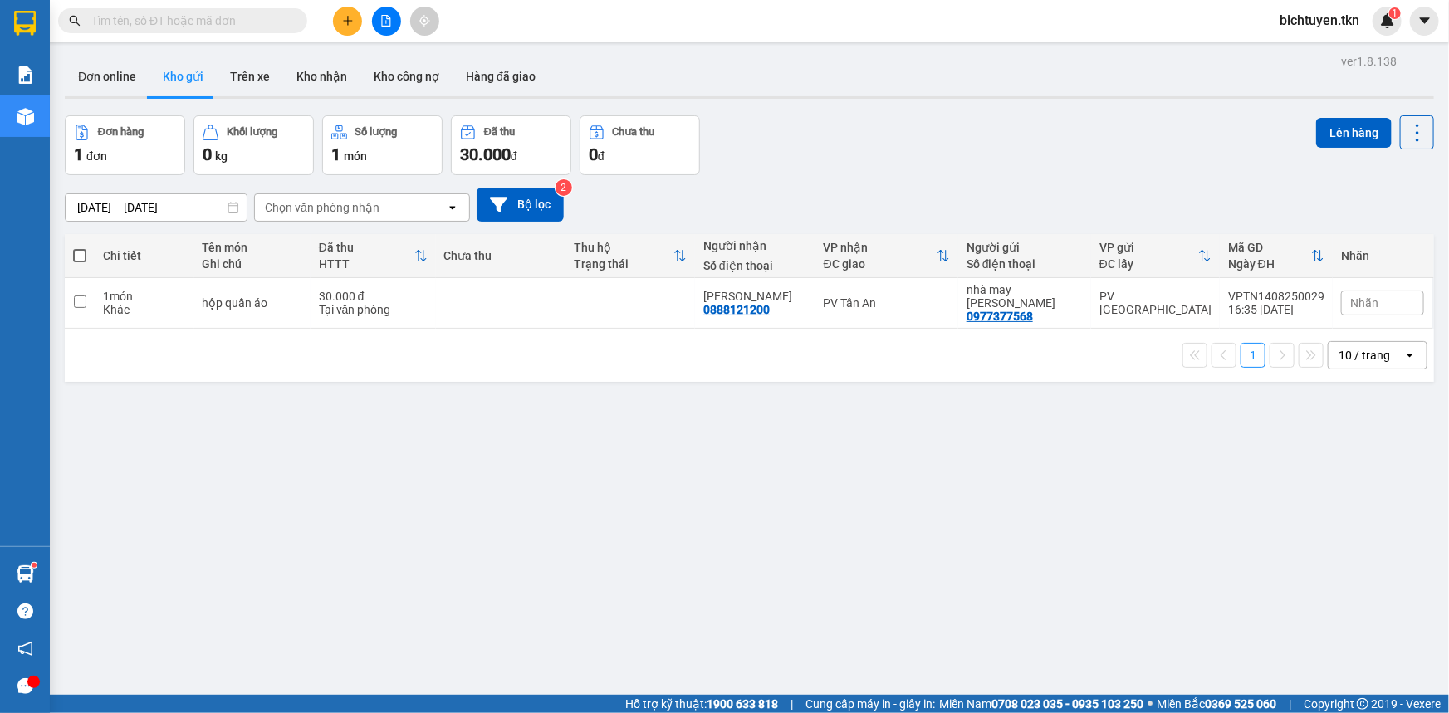
click at [189, 17] on input "text" at bounding box center [189, 21] width 196 height 18
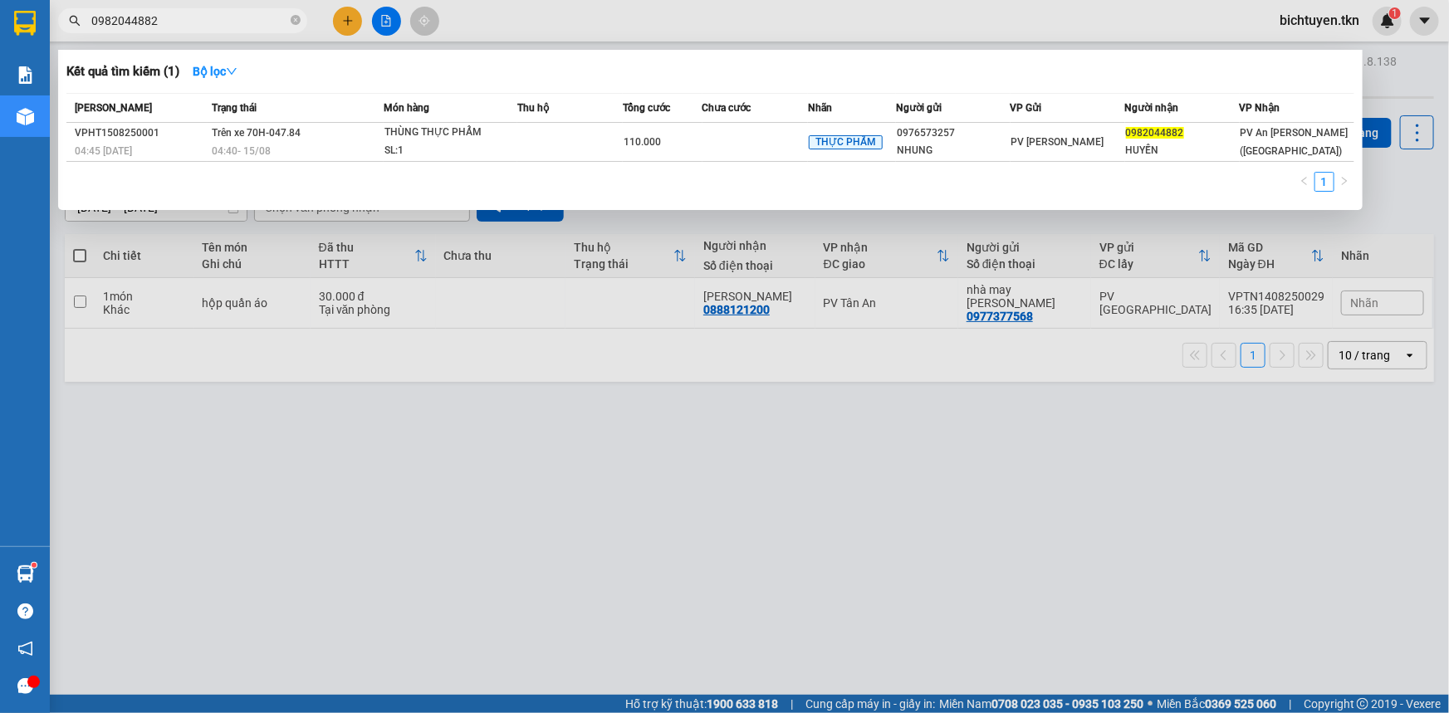
type input "0982044882"
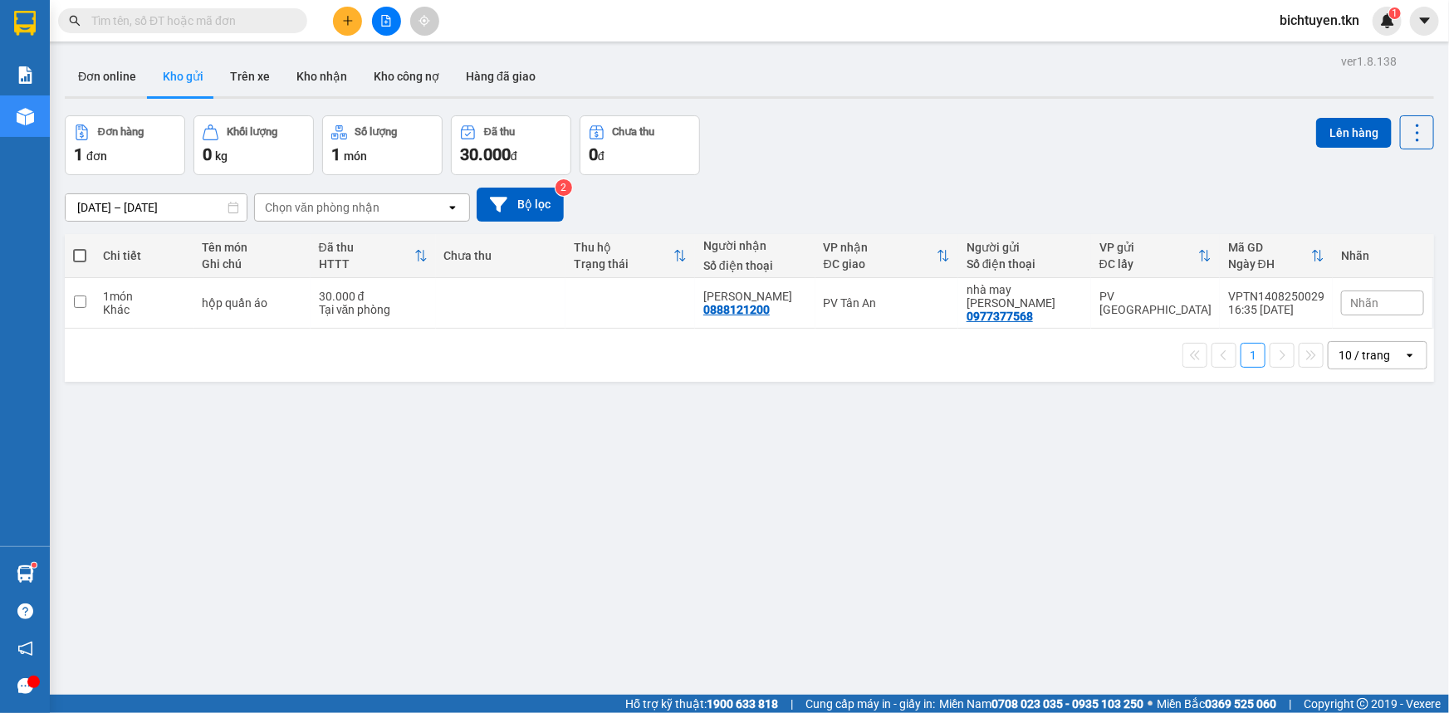
click at [625, 473] on div "ver 1.8.138 Đơn online Kho gửi Trên xe Kho [PERSON_NAME] công nợ Hàng đã [PERSO…" at bounding box center [749, 406] width 1383 height 713
click at [856, 473] on div "ver 1.8.138 Đơn online Kho gửi Trên xe Kho [PERSON_NAME] công nợ Hàng đã [PERSO…" at bounding box center [749, 406] width 1383 height 713
